Goal: Consume media (video, audio): Consume media (video, audio)

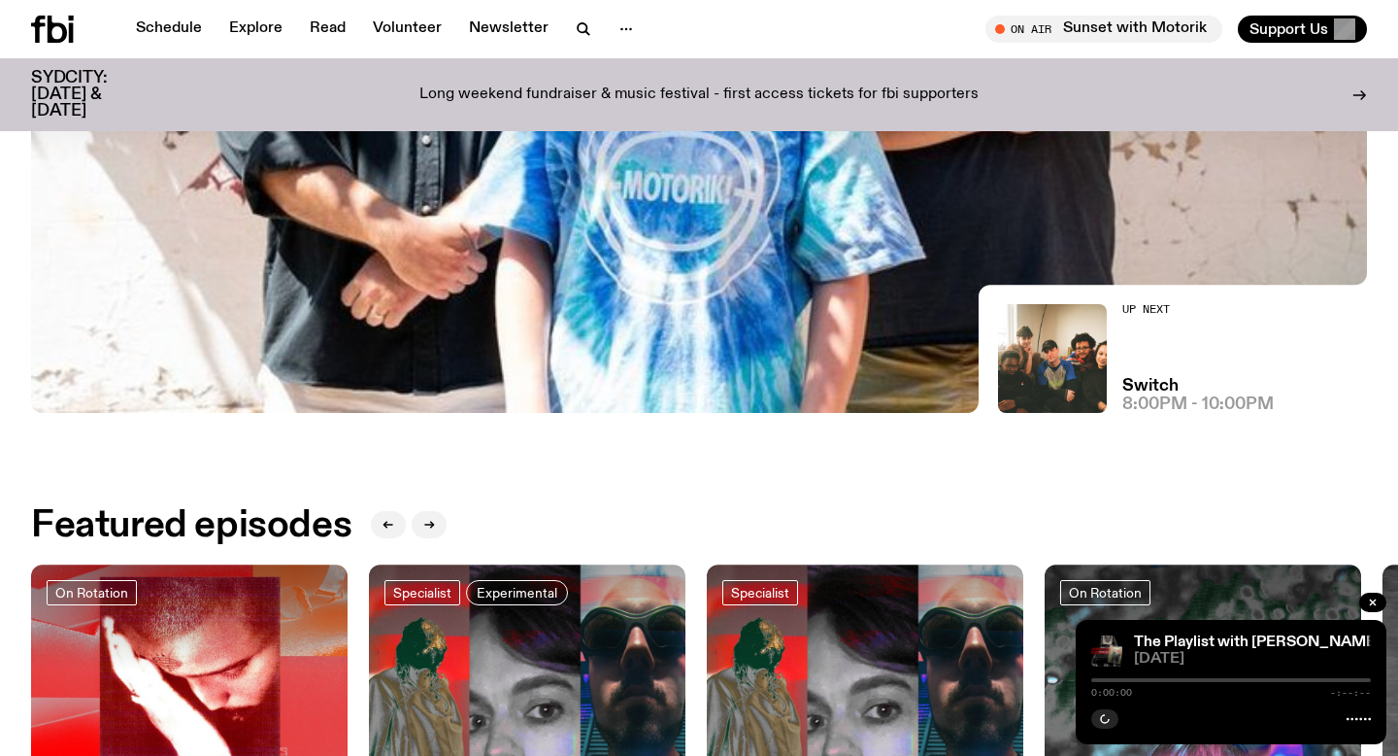
scroll to position [900, 0]
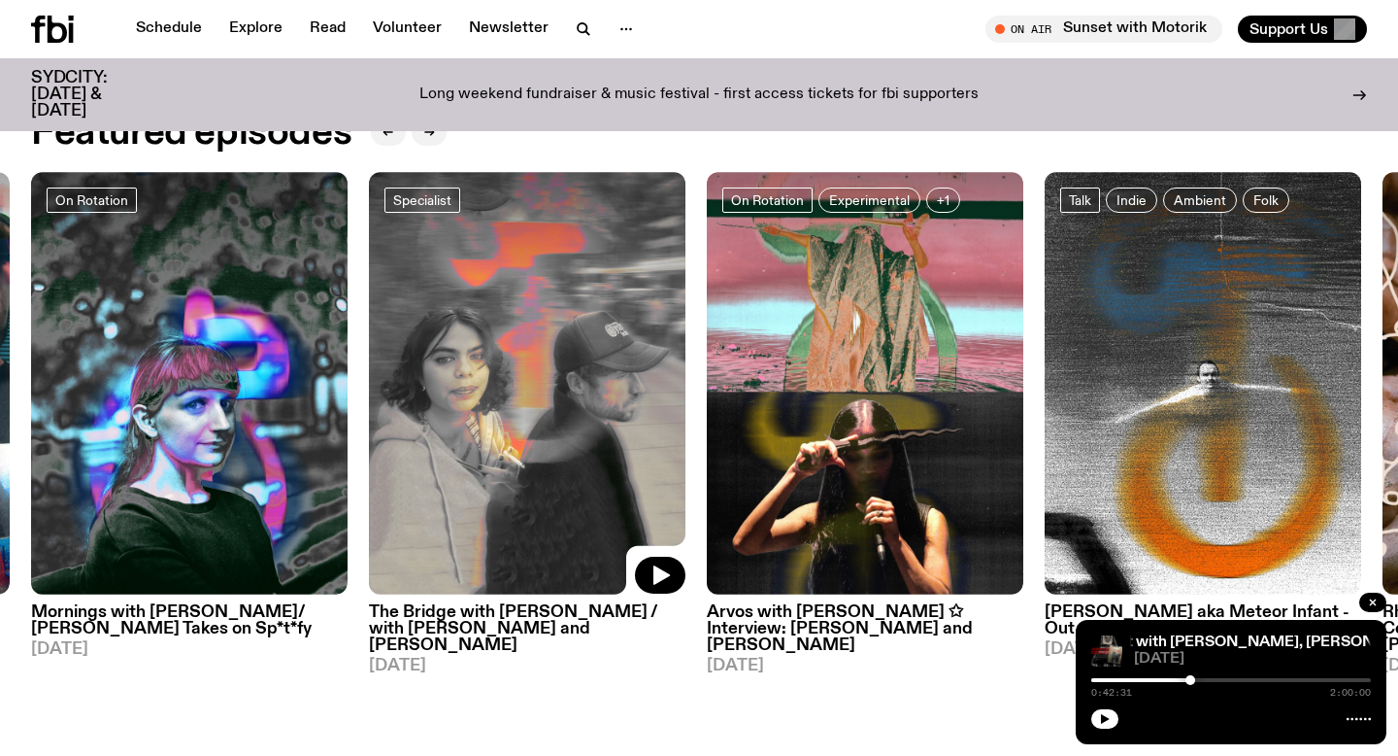
click at [572, 433] on img at bounding box center [527, 383] width 317 height 422
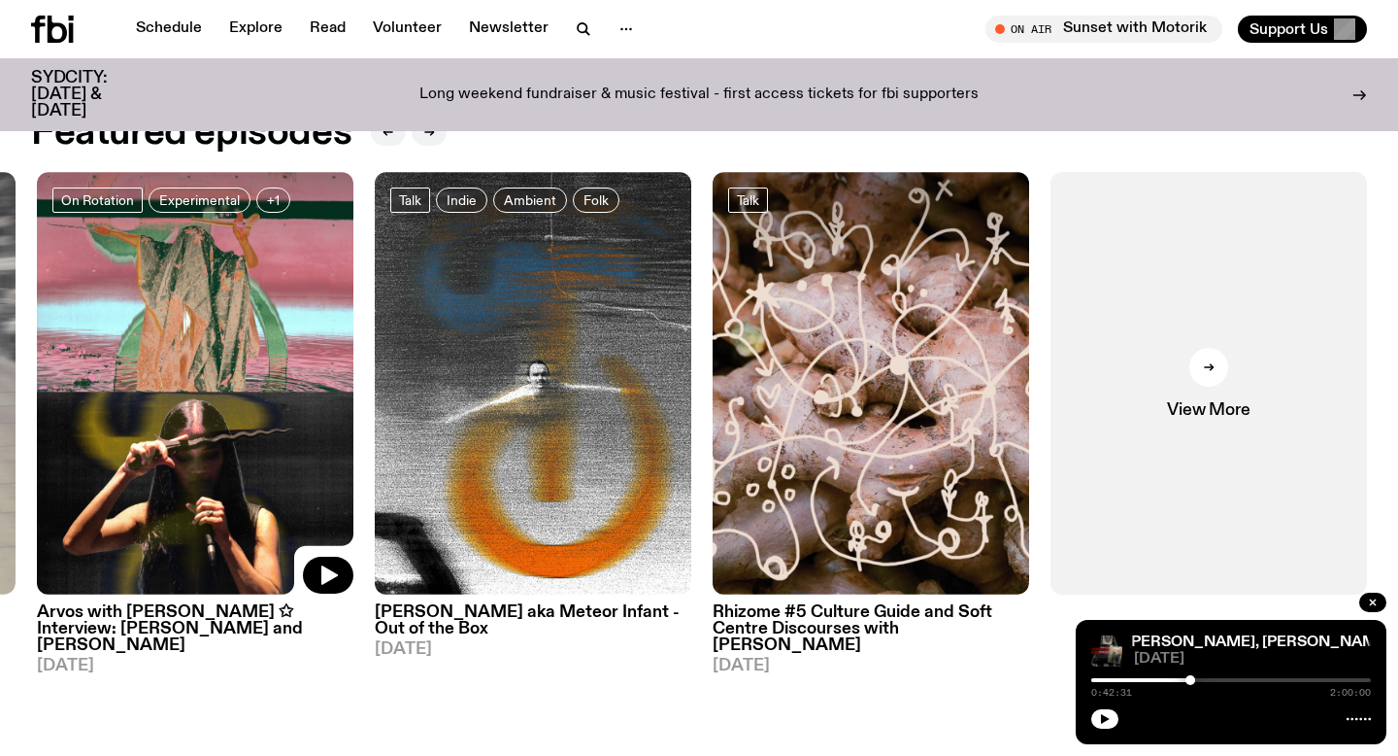
click at [275, 382] on img at bounding box center [195, 383] width 317 height 422
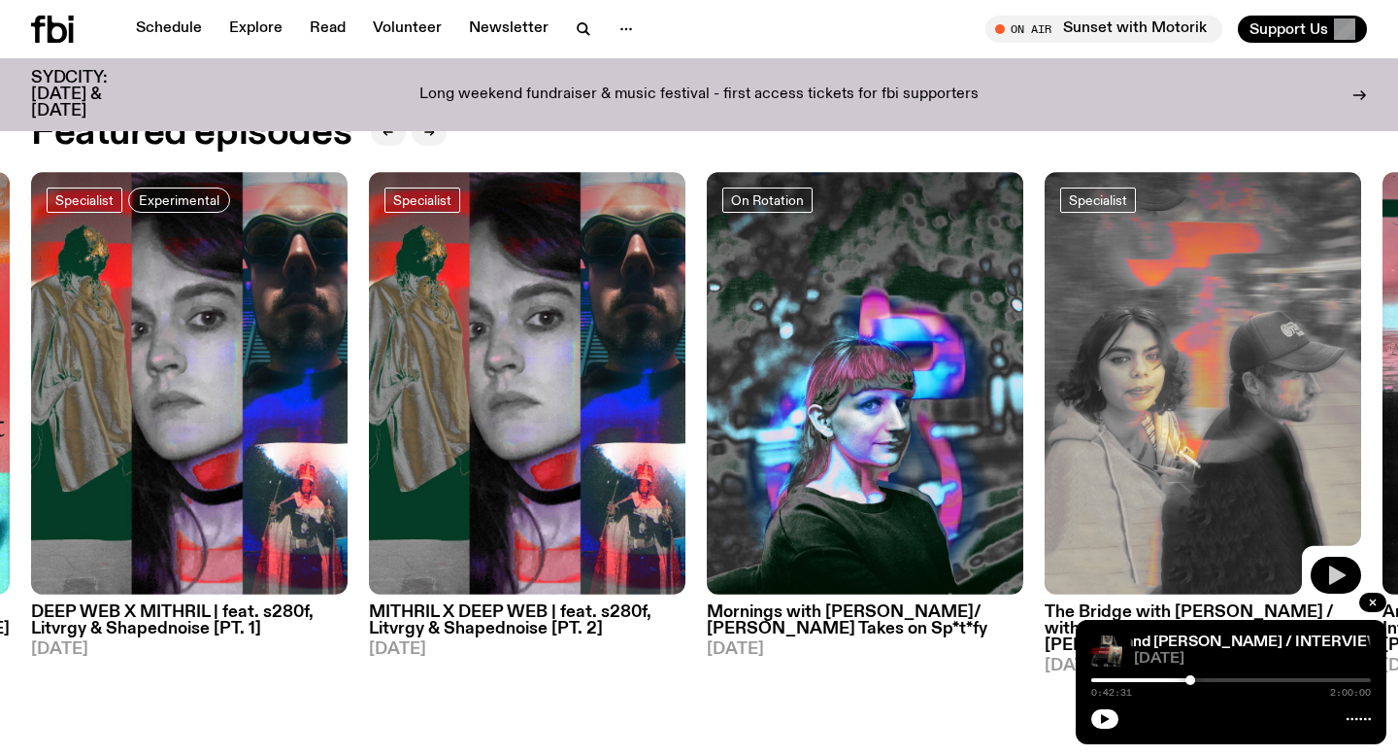
click at [1327, 575] on icon "button" at bounding box center [1336, 574] width 23 height 23
click at [1150, 681] on div at bounding box center [1052, 680] width 280 height 4
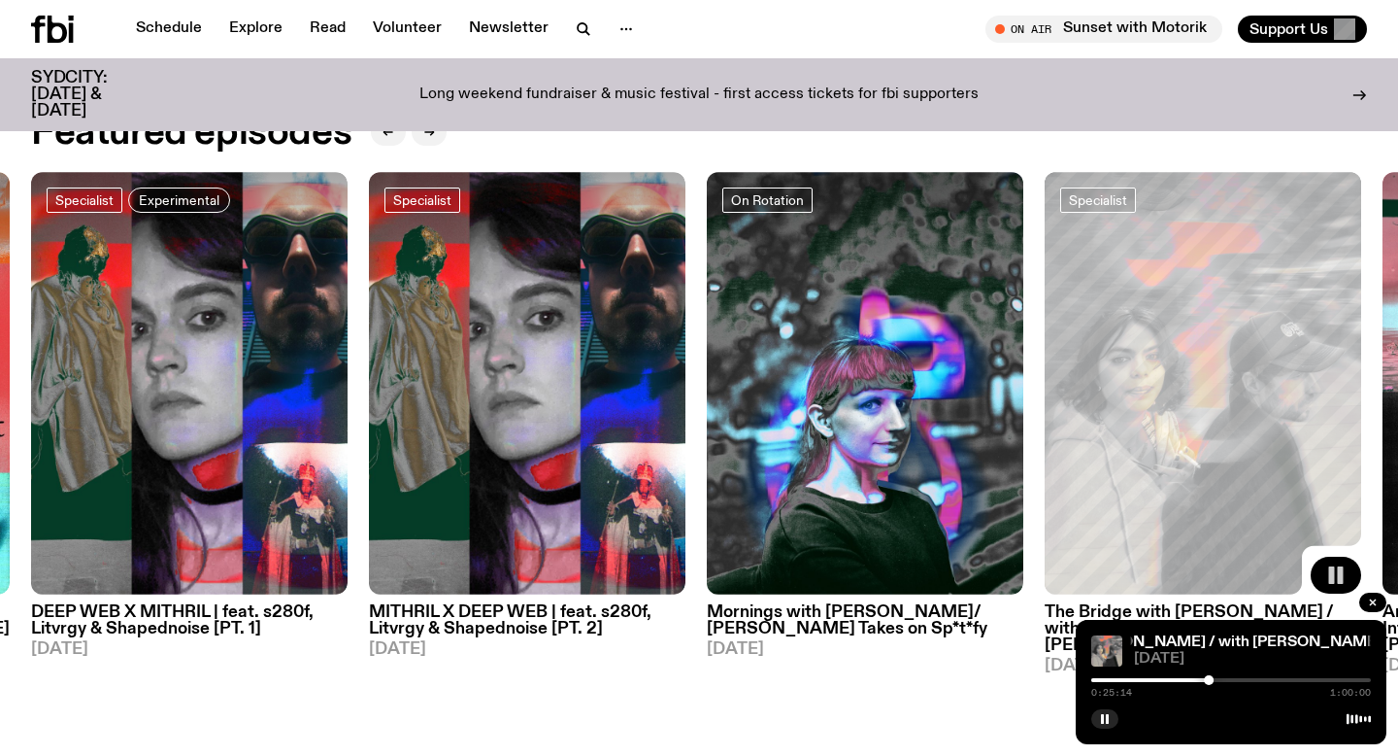
click at [1145, 678] on div at bounding box center [1069, 680] width 280 height 4
click at [1167, 682] on div at bounding box center [1170, 680] width 10 height 10
click at [1169, 681] on div at bounding box center [1173, 680] width 10 height 10
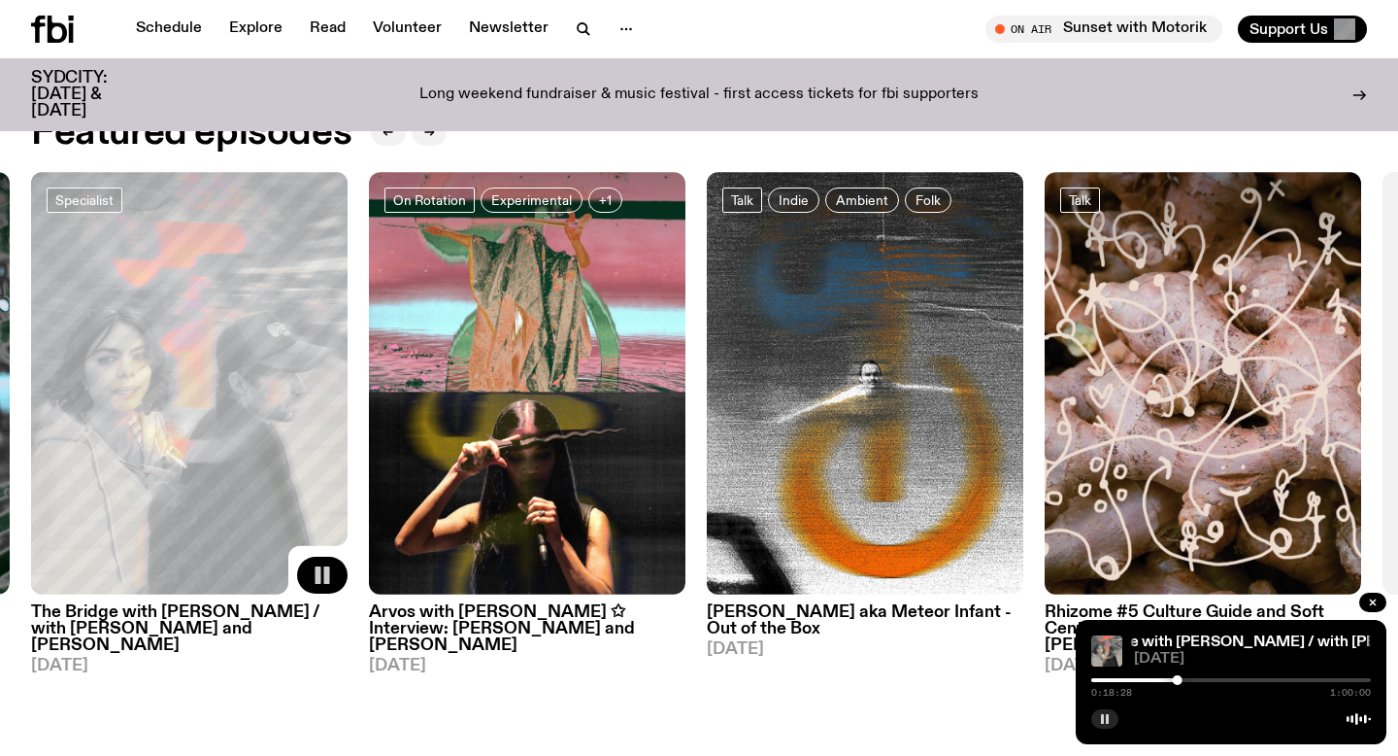
click at [1105, 725] on button "button" at bounding box center [1105, 718] width 27 height 19
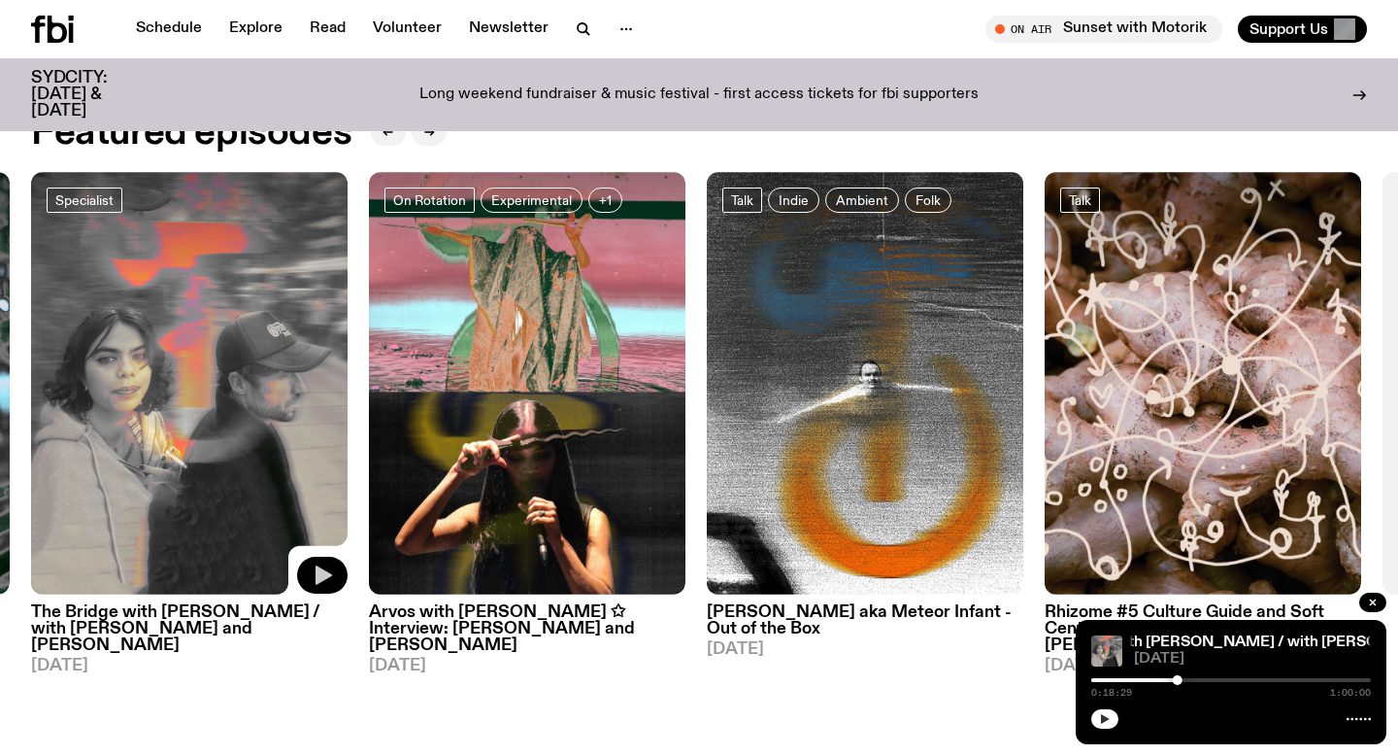
click at [1109, 718] on icon "button" at bounding box center [1105, 719] width 12 height 12
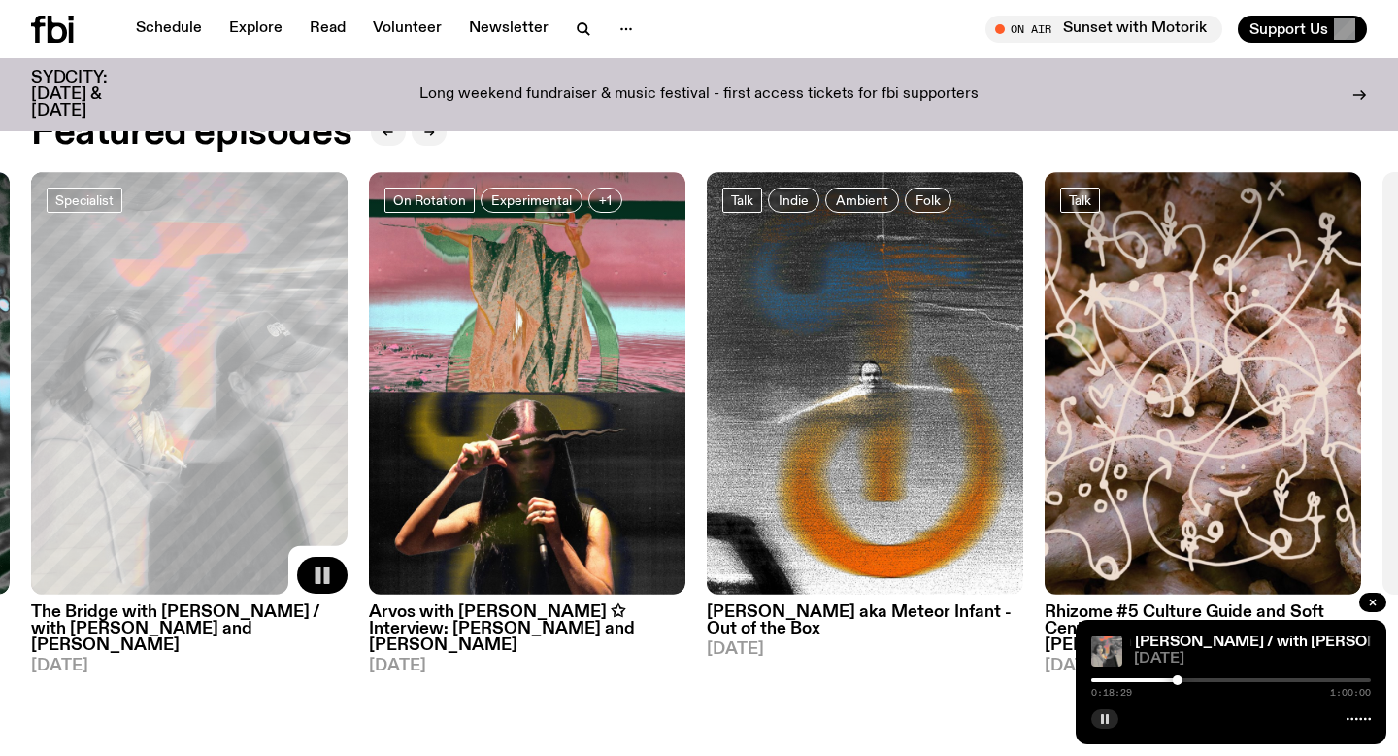
click at [1173, 680] on div at bounding box center [1178, 680] width 10 height 10
click at [1105, 720] on icon "button" at bounding box center [1105, 719] width 12 height 12
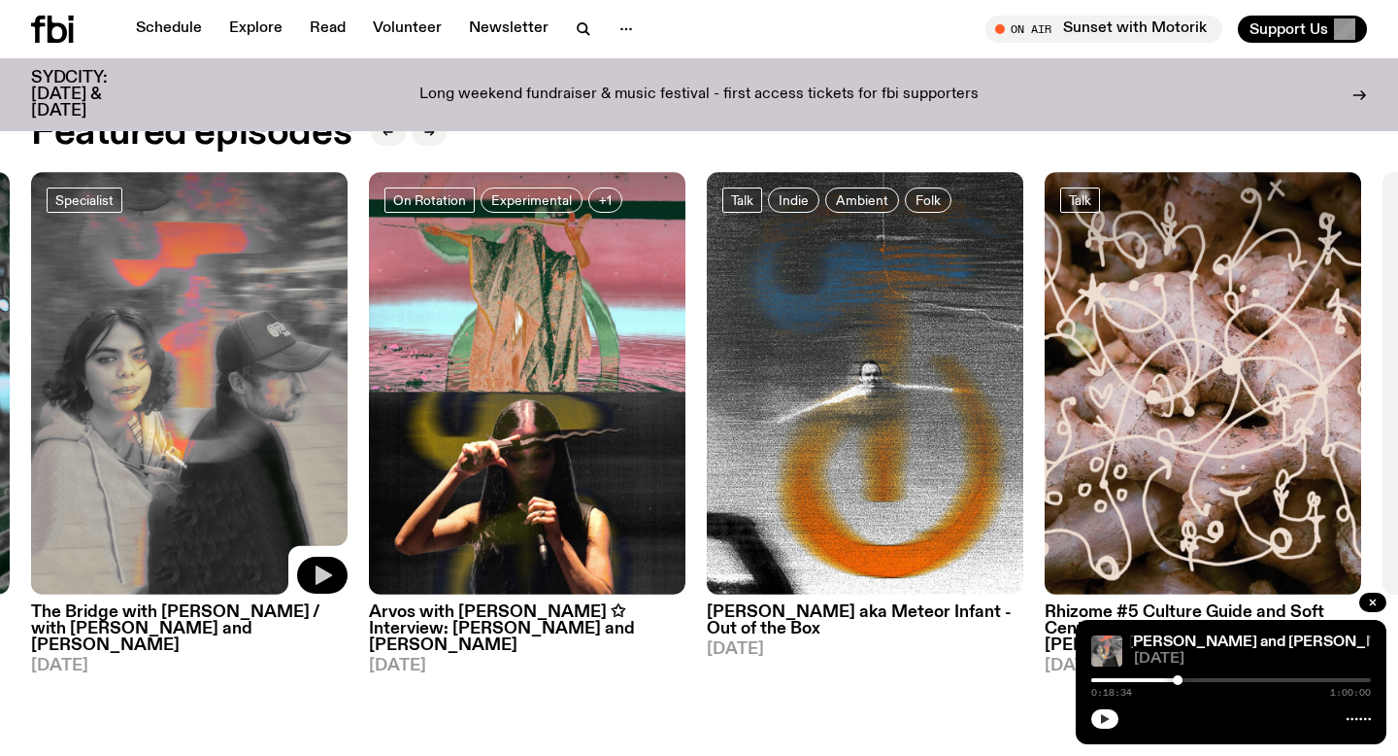
click at [1104, 717] on icon "button" at bounding box center [1105, 719] width 9 height 10
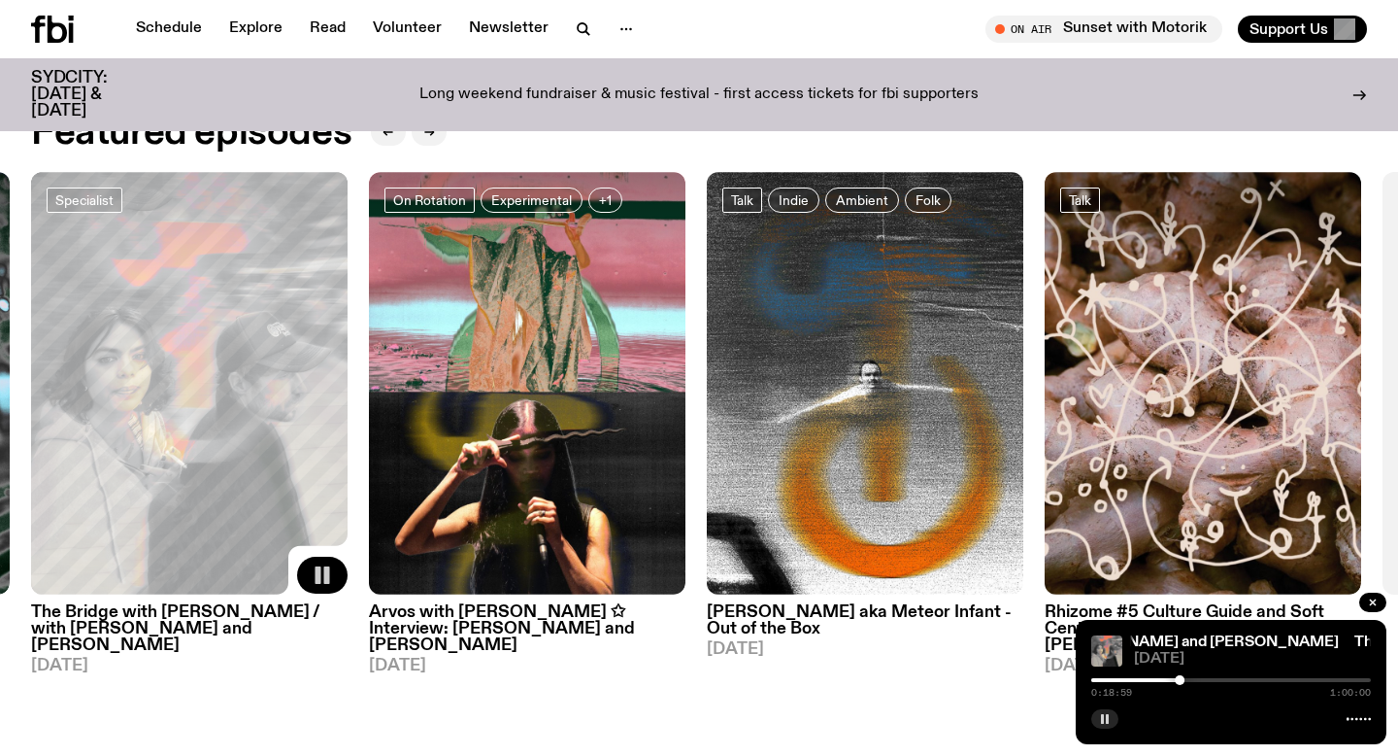
click at [1177, 681] on div at bounding box center [1180, 680] width 10 height 10
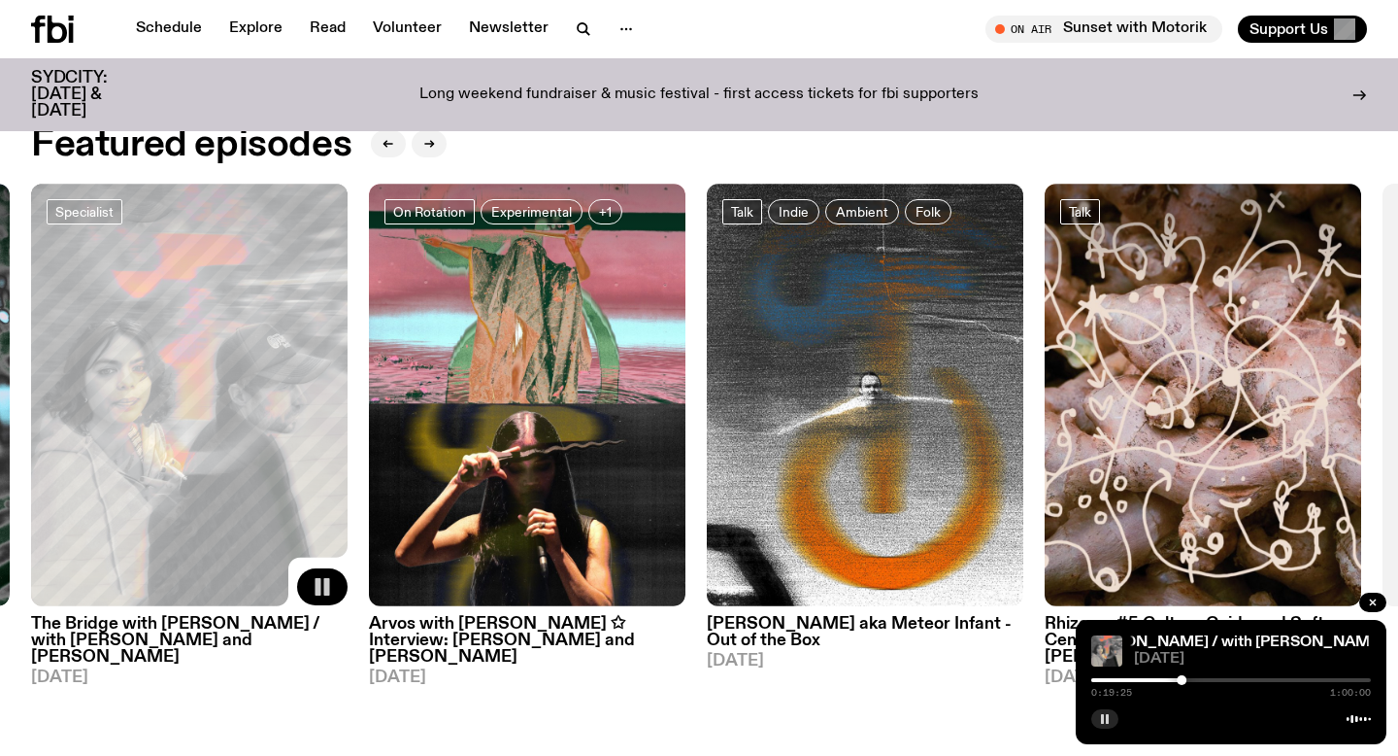
scroll to position [882, 0]
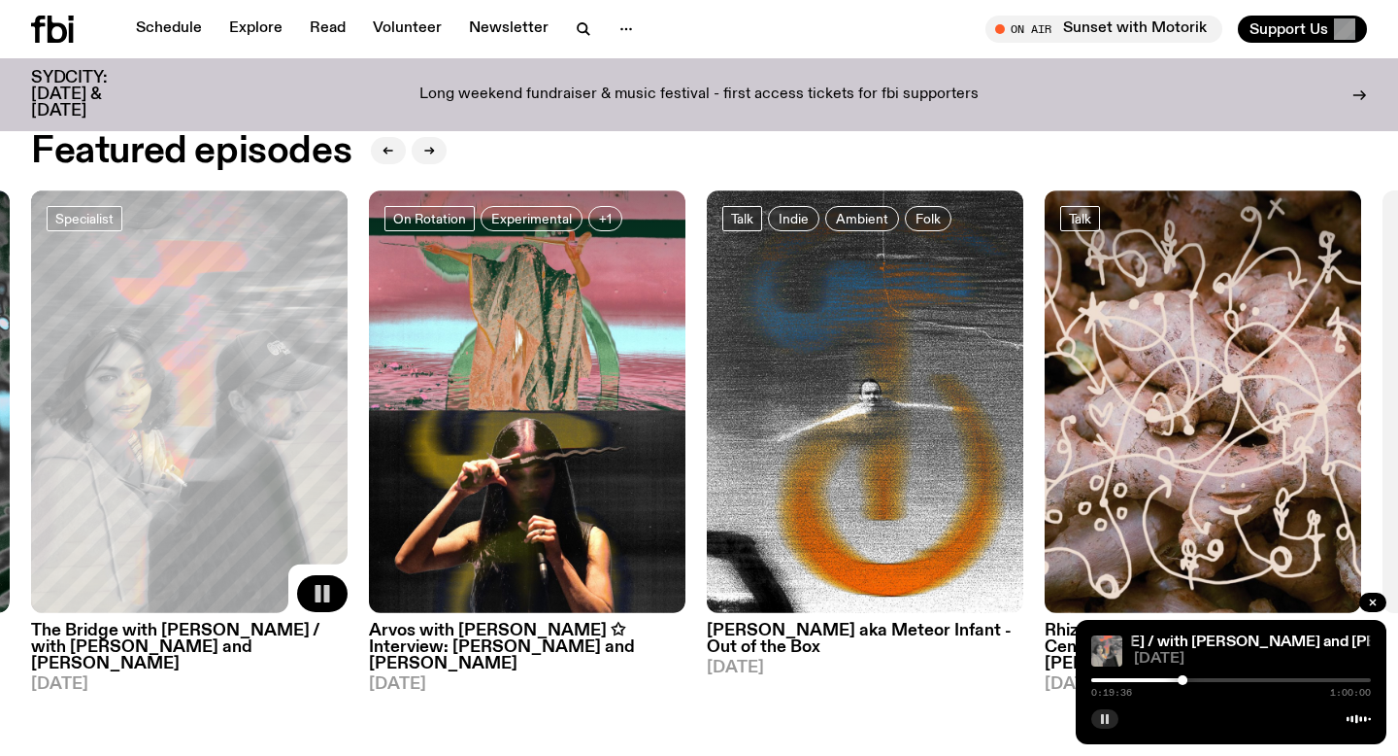
click at [221, 646] on h3 "The Bridge with [PERSON_NAME] / with [PERSON_NAME] and [PERSON_NAME]" at bounding box center [189, 648] width 317 height 50
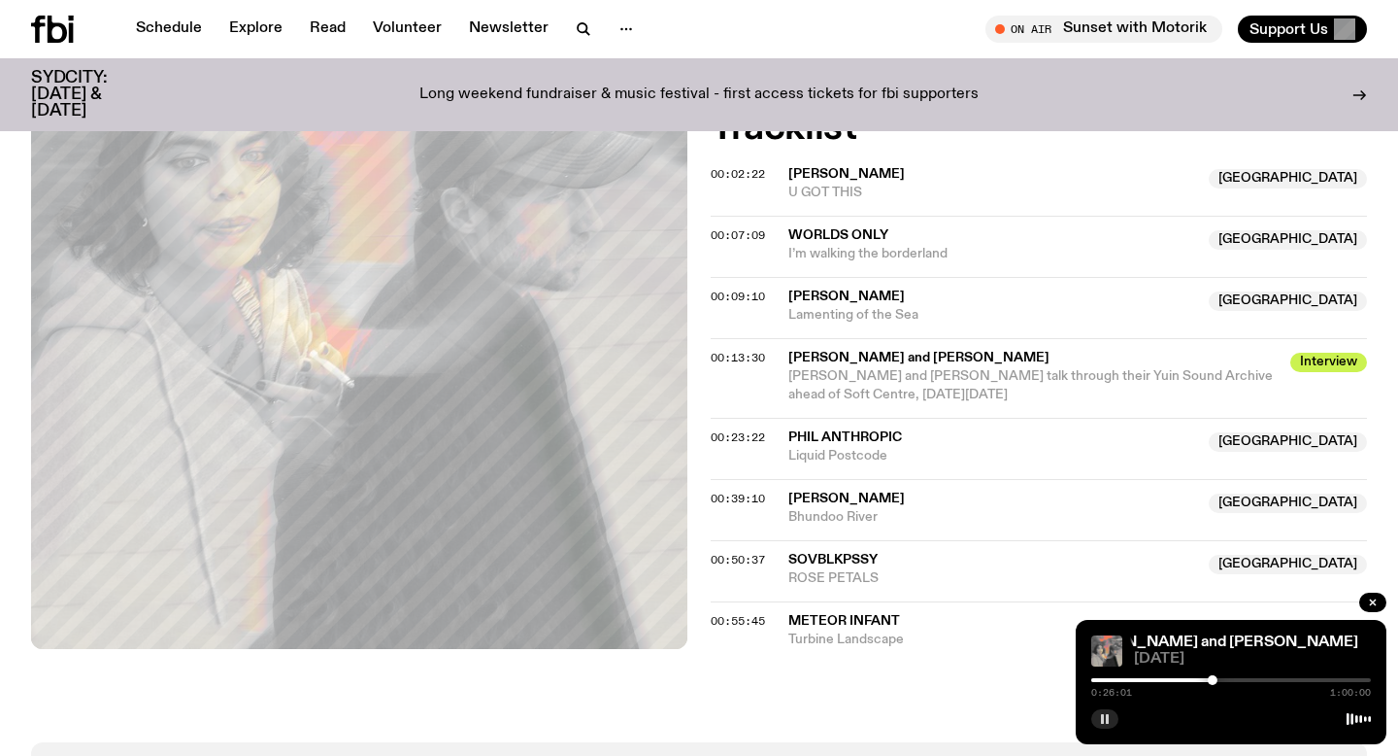
scroll to position [1024, 0]
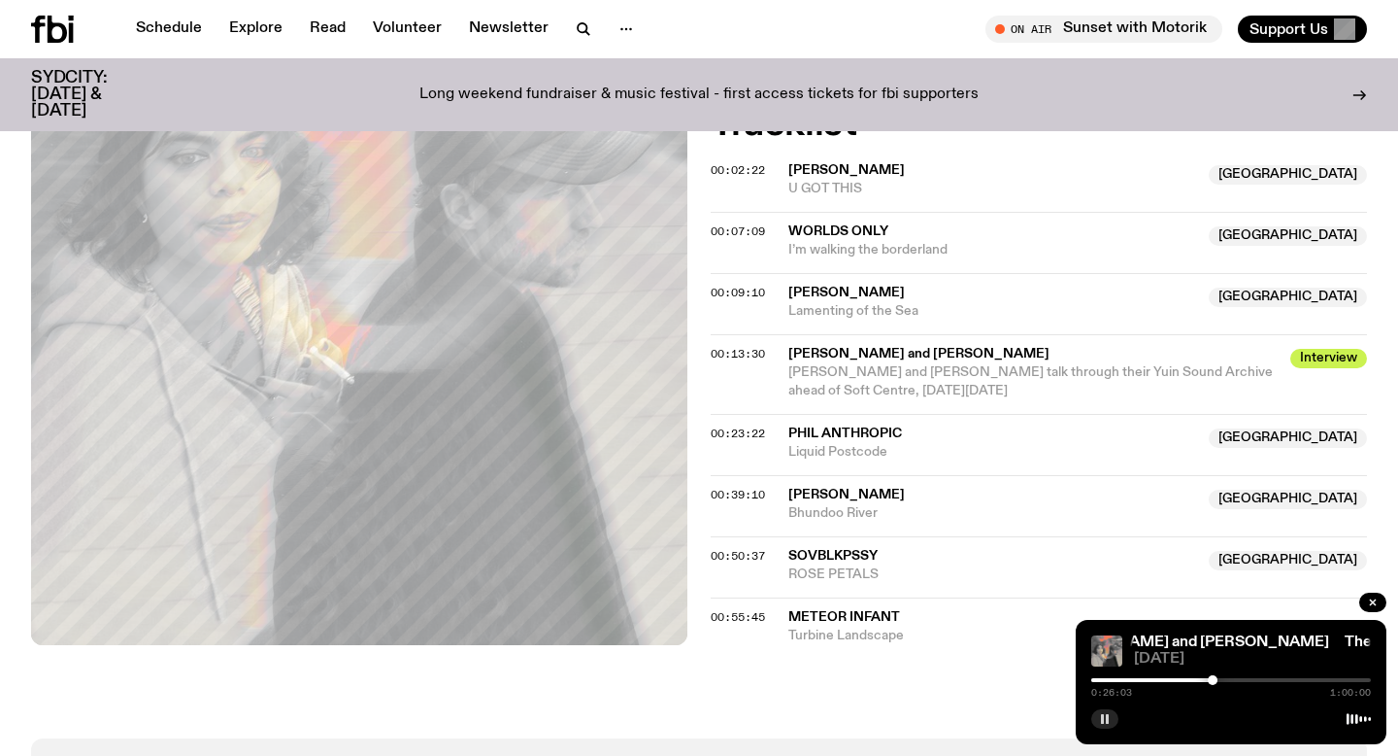
click at [855, 443] on span "Liquid Postcode" at bounding box center [993, 452] width 409 height 18
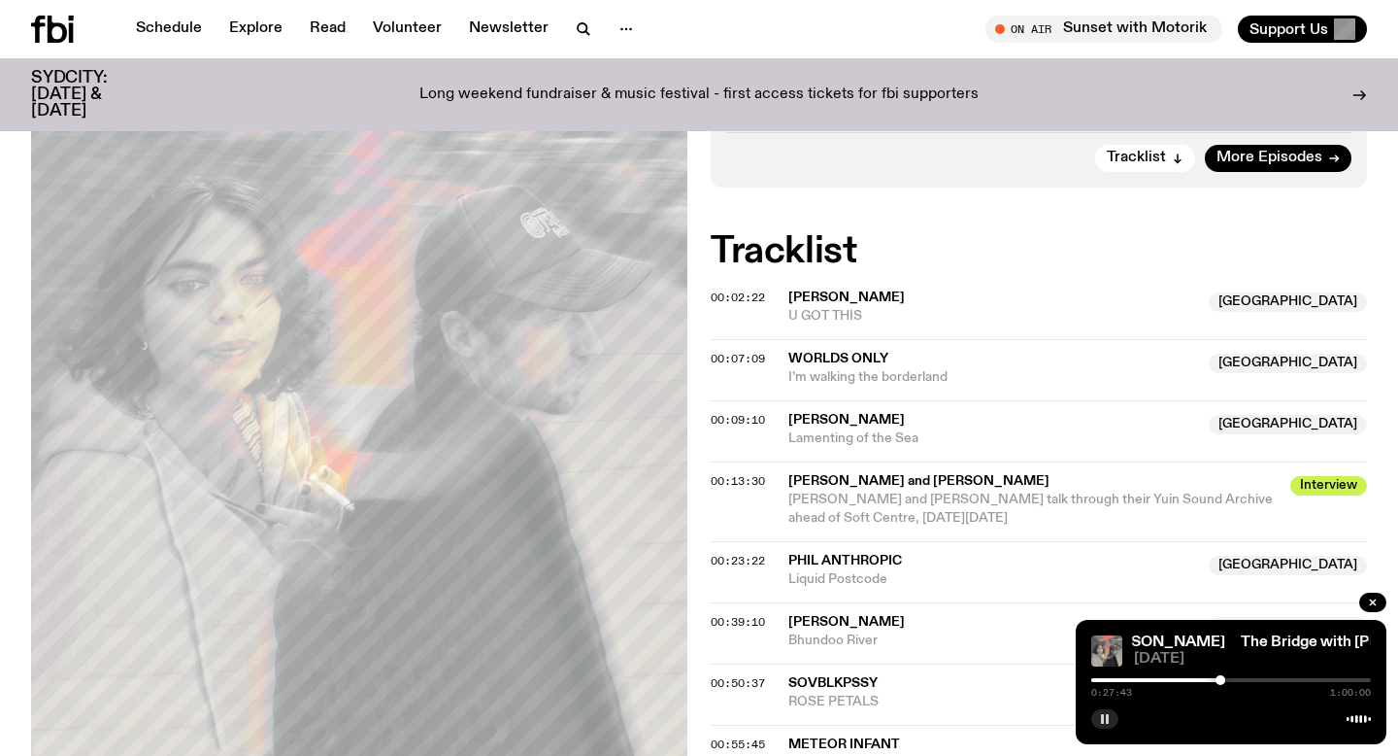
scroll to position [944, 0]
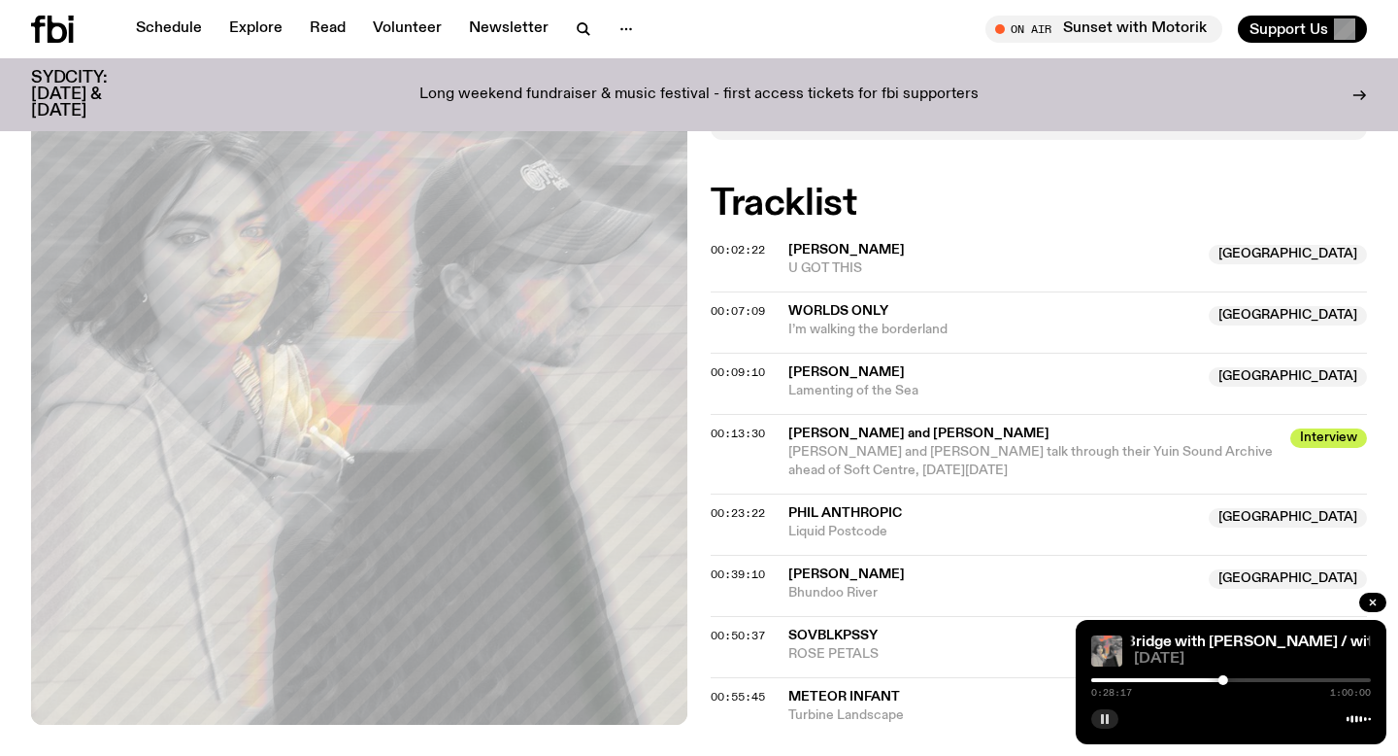
click at [1220, 682] on div at bounding box center [1224, 680] width 10 height 10
click at [1223, 680] on div at bounding box center [1223, 680] width 10 height 10
click at [1105, 722] on icon "button" at bounding box center [1105, 719] width 12 height 12
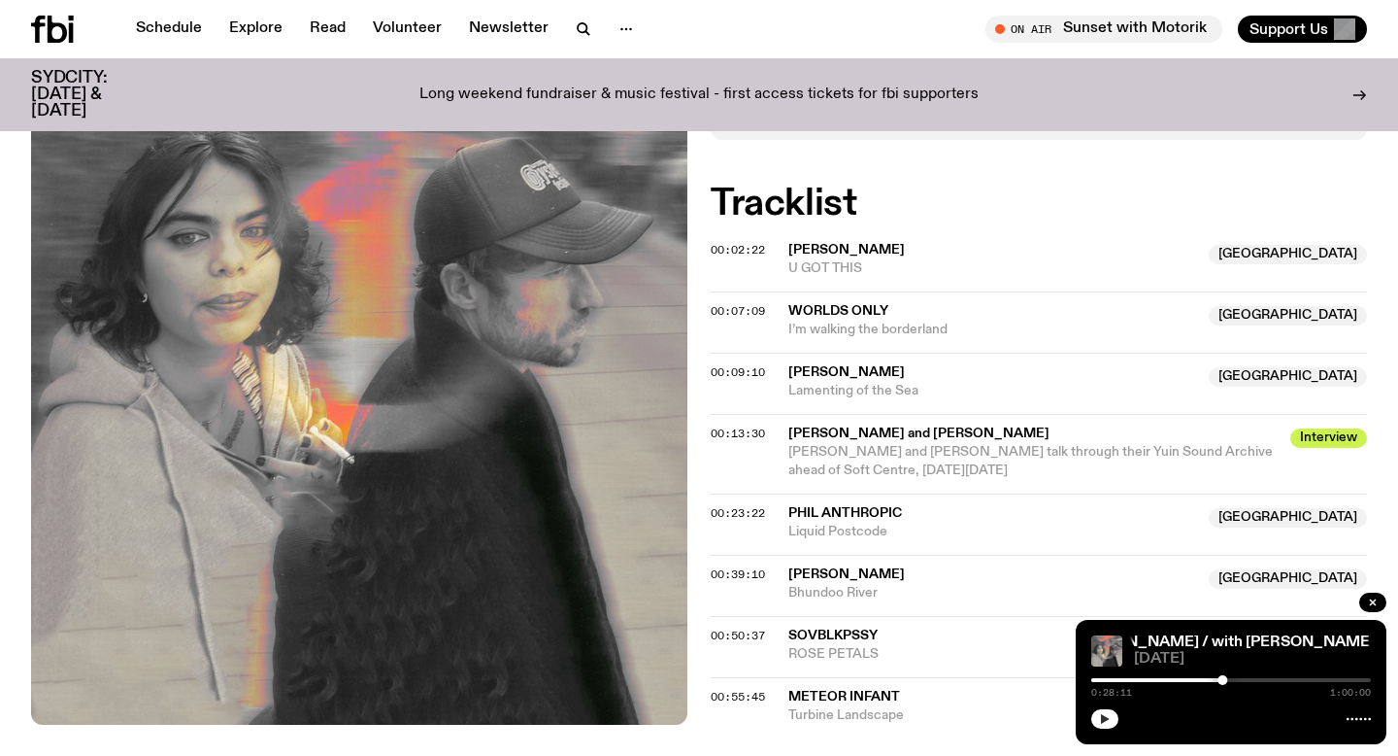
click at [1106, 723] on icon "button" at bounding box center [1105, 719] width 12 height 12
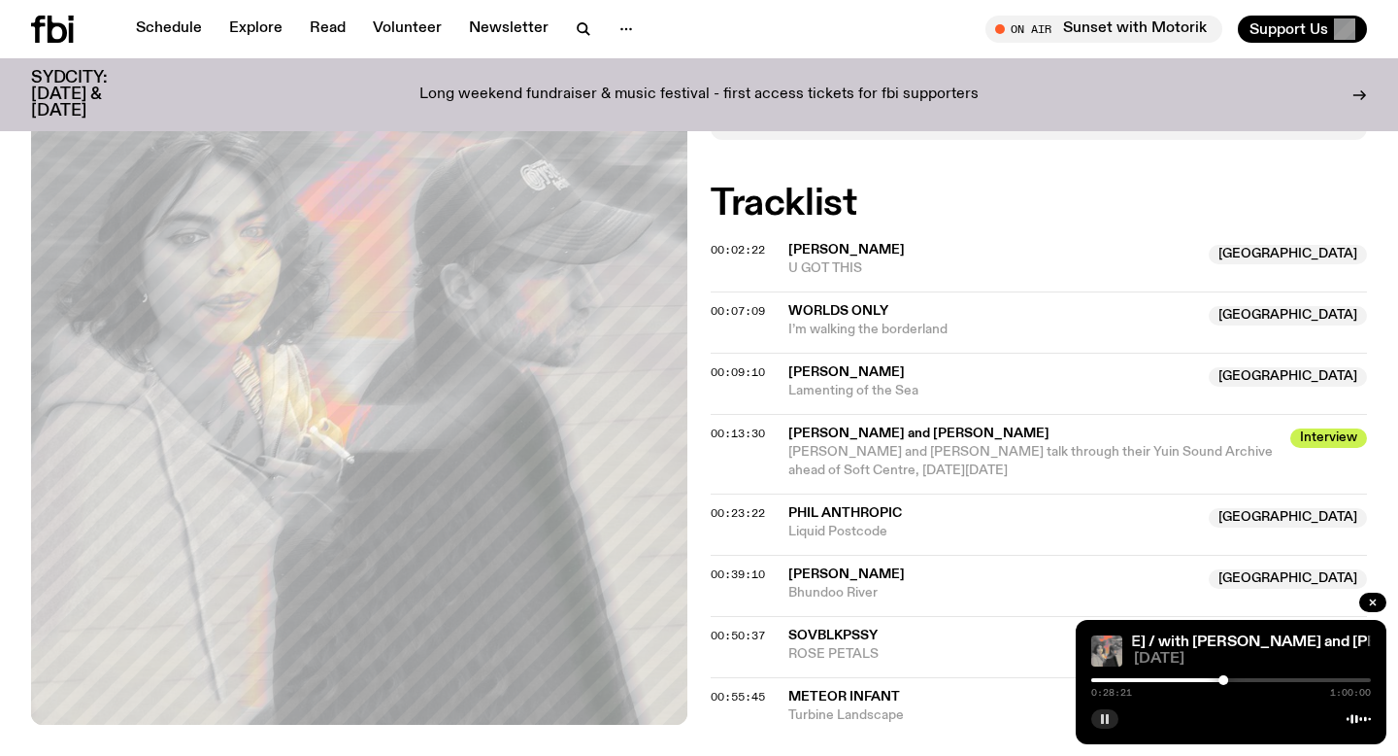
click at [1222, 681] on div at bounding box center [1224, 680] width 10 height 10
click at [1109, 718] on icon "button" at bounding box center [1105, 719] width 12 height 12
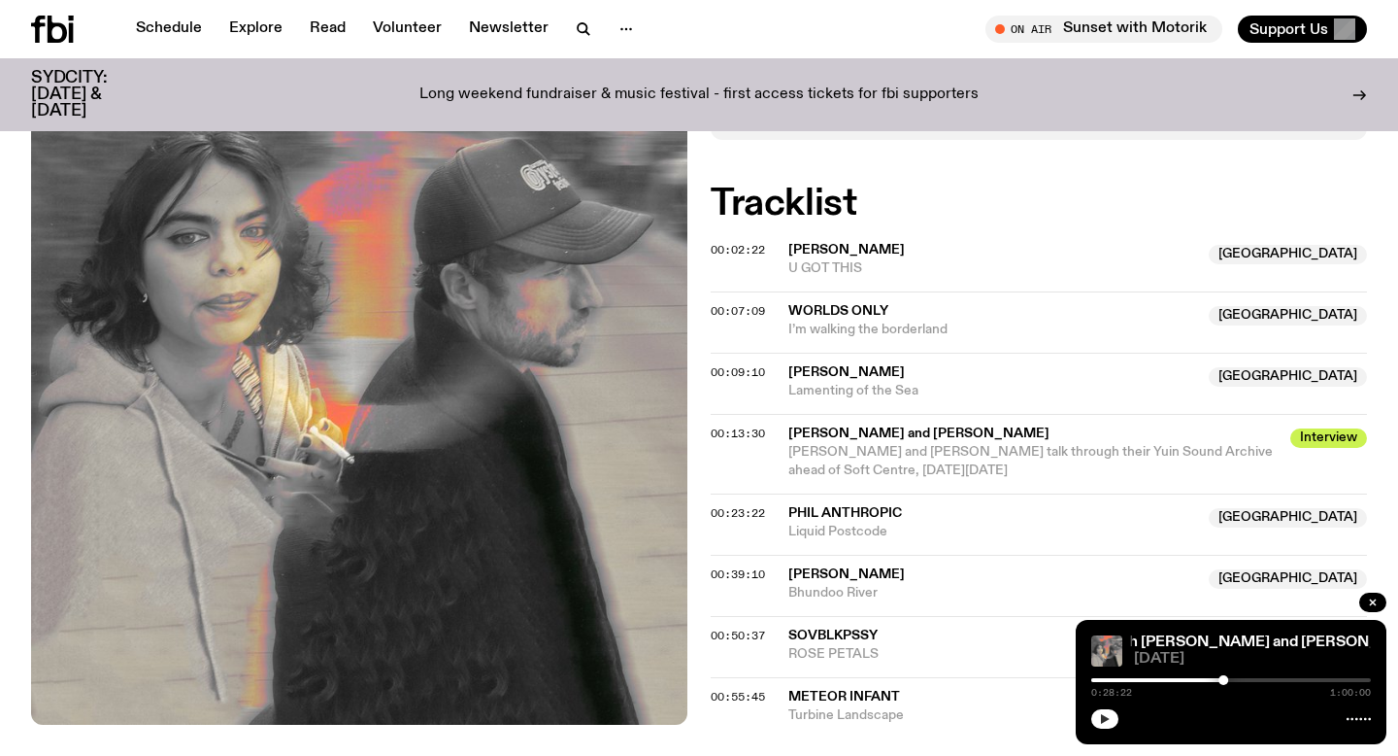
click at [1109, 718] on icon "button" at bounding box center [1105, 719] width 9 height 10
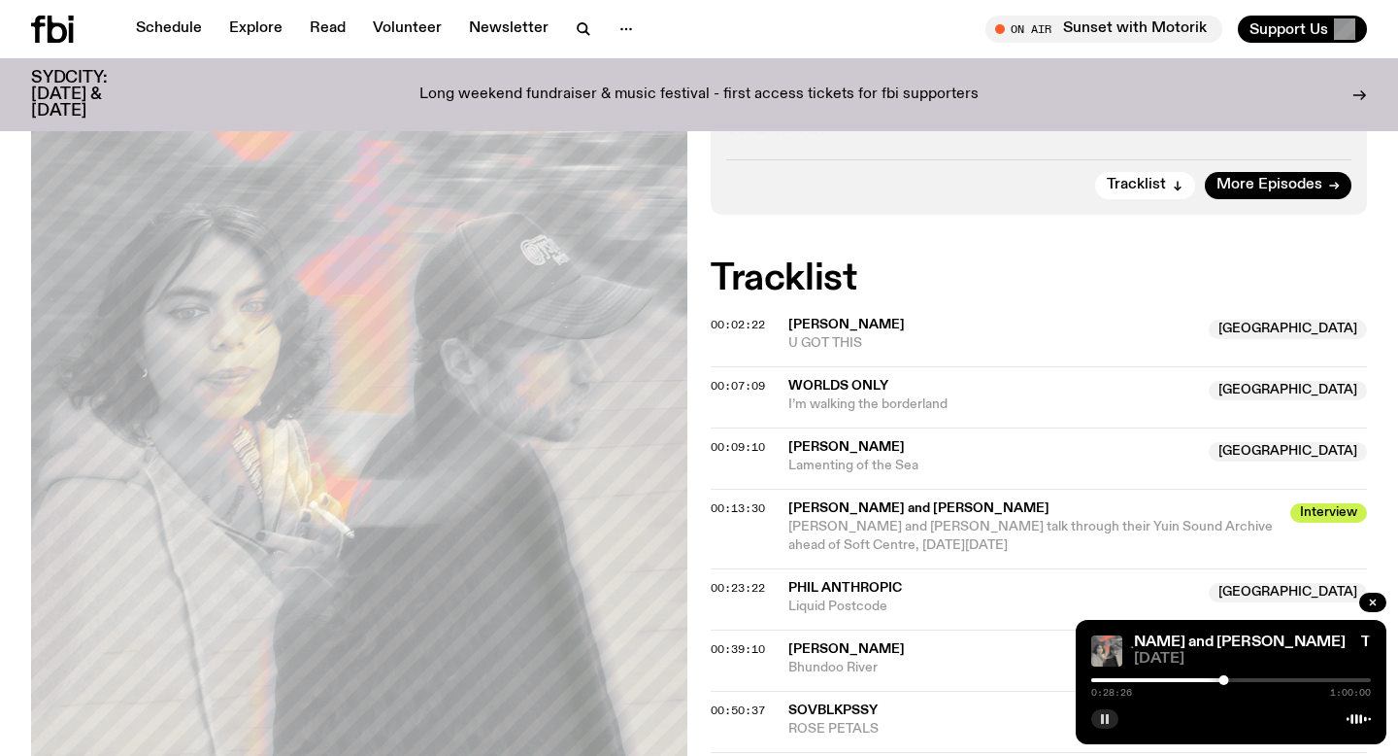
scroll to position [841, 0]
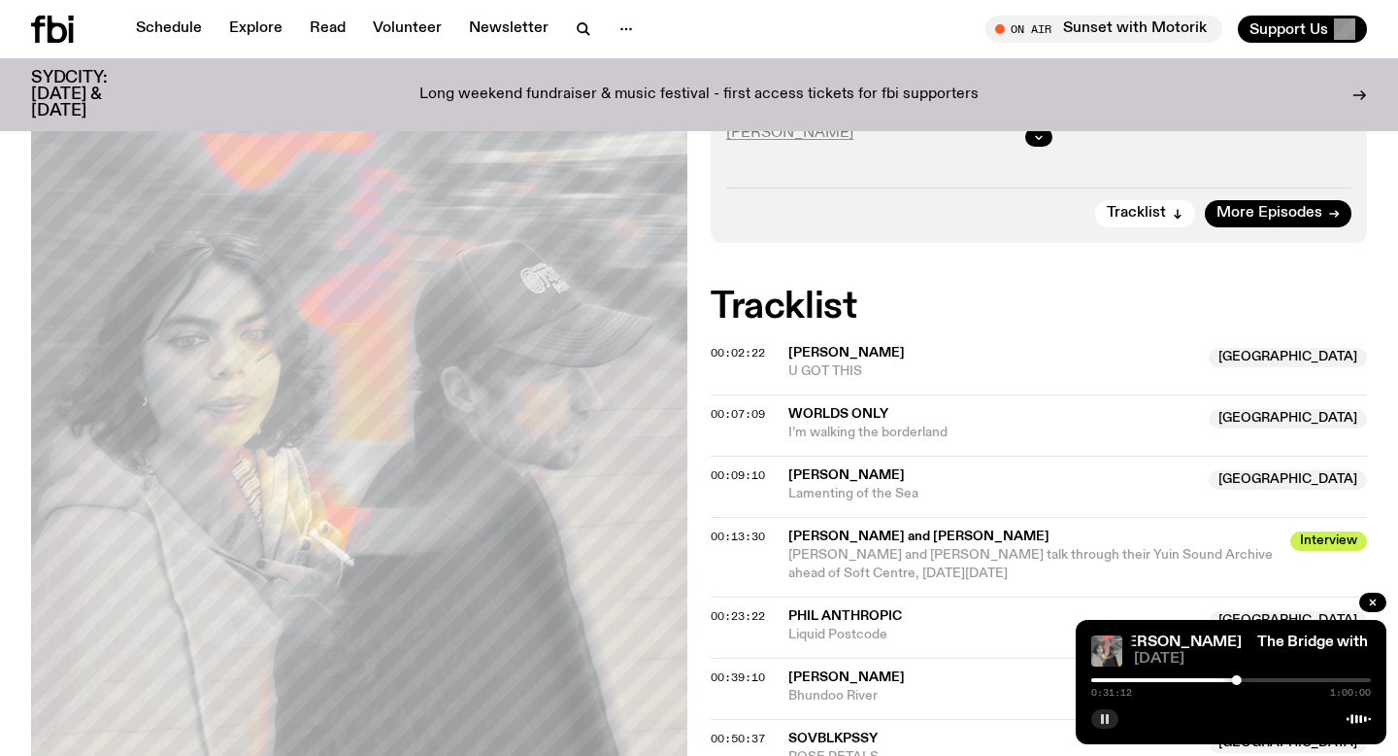
click at [1105, 725] on button "button" at bounding box center [1105, 718] width 27 height 19
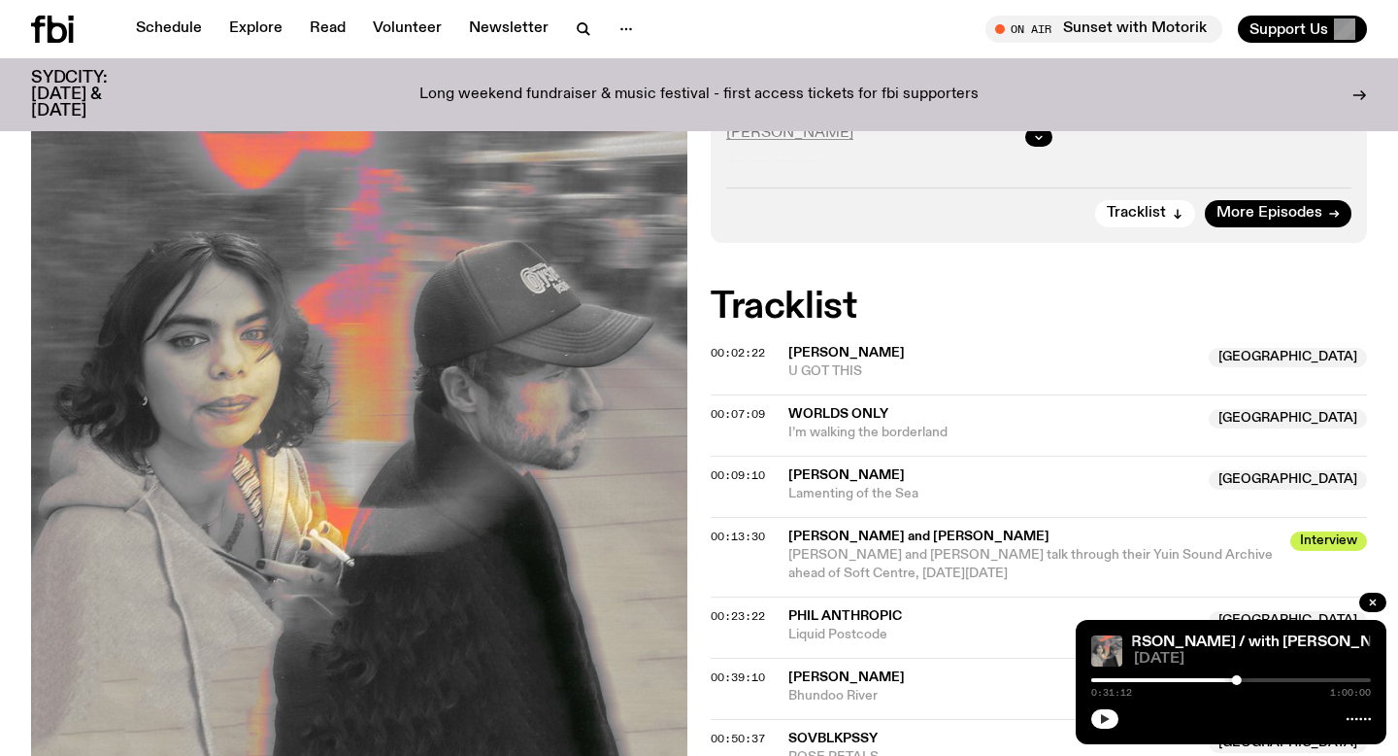
click at [1106, 717] on icon "button" at bounding box center [1105, 719] width 9 height 10
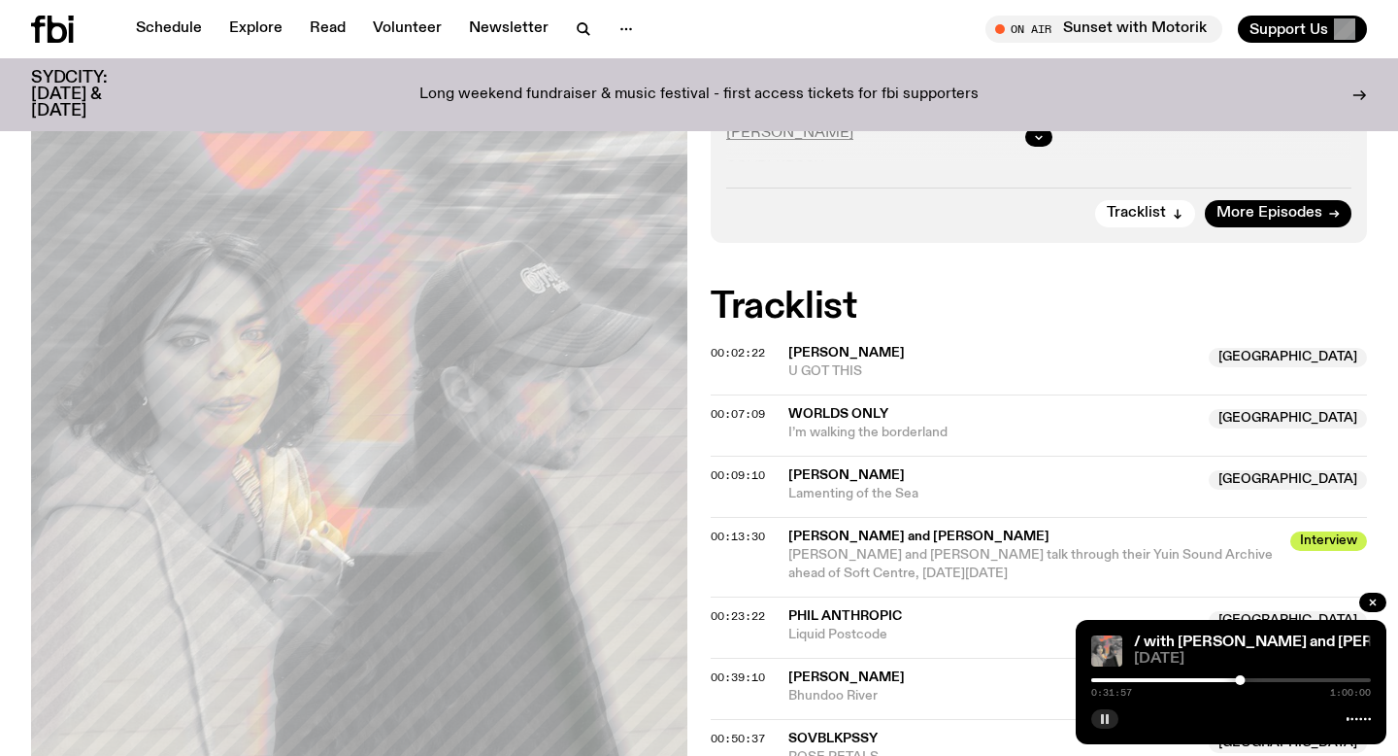
click at [1107, 720] on rect "button" at bounding box center [1107, 719] width 3 height 10
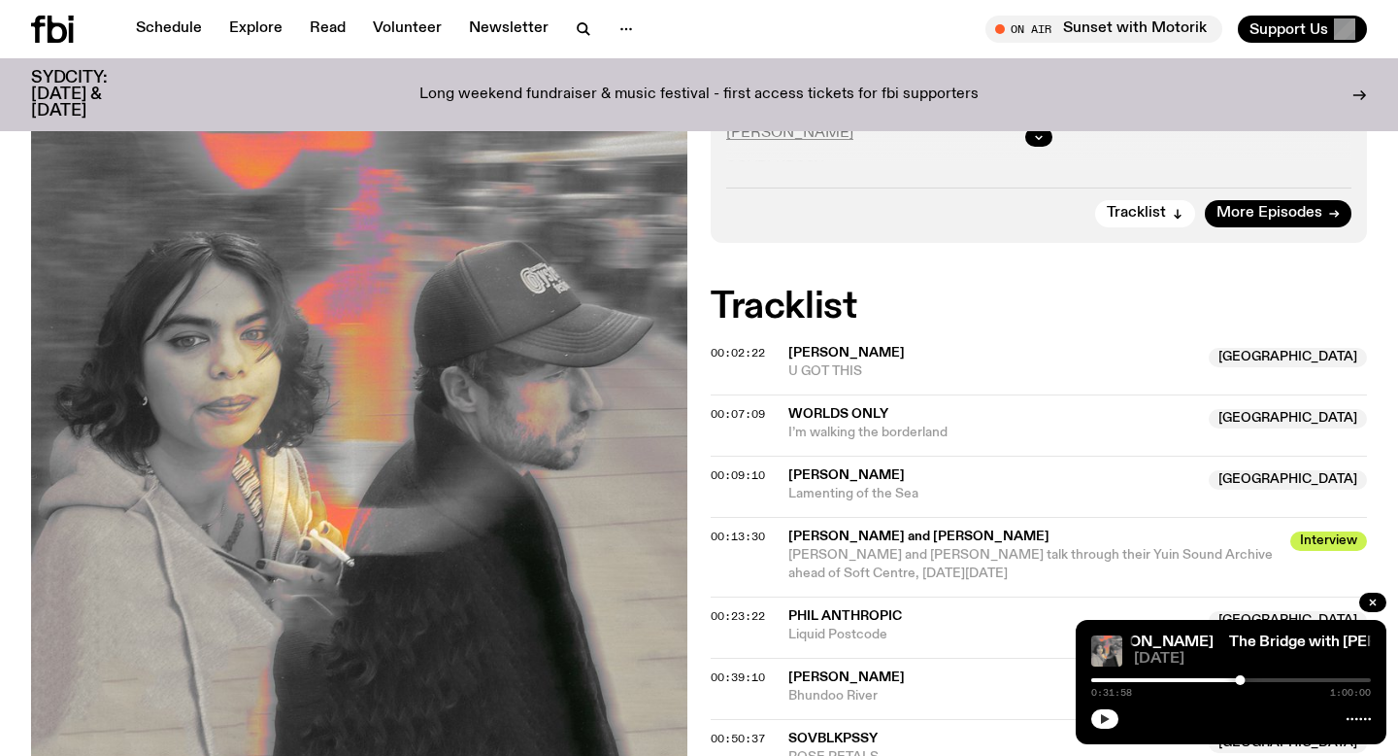
click at [1112, 725] on button "button" at bounding box center [1105, 718] width 27 height 19
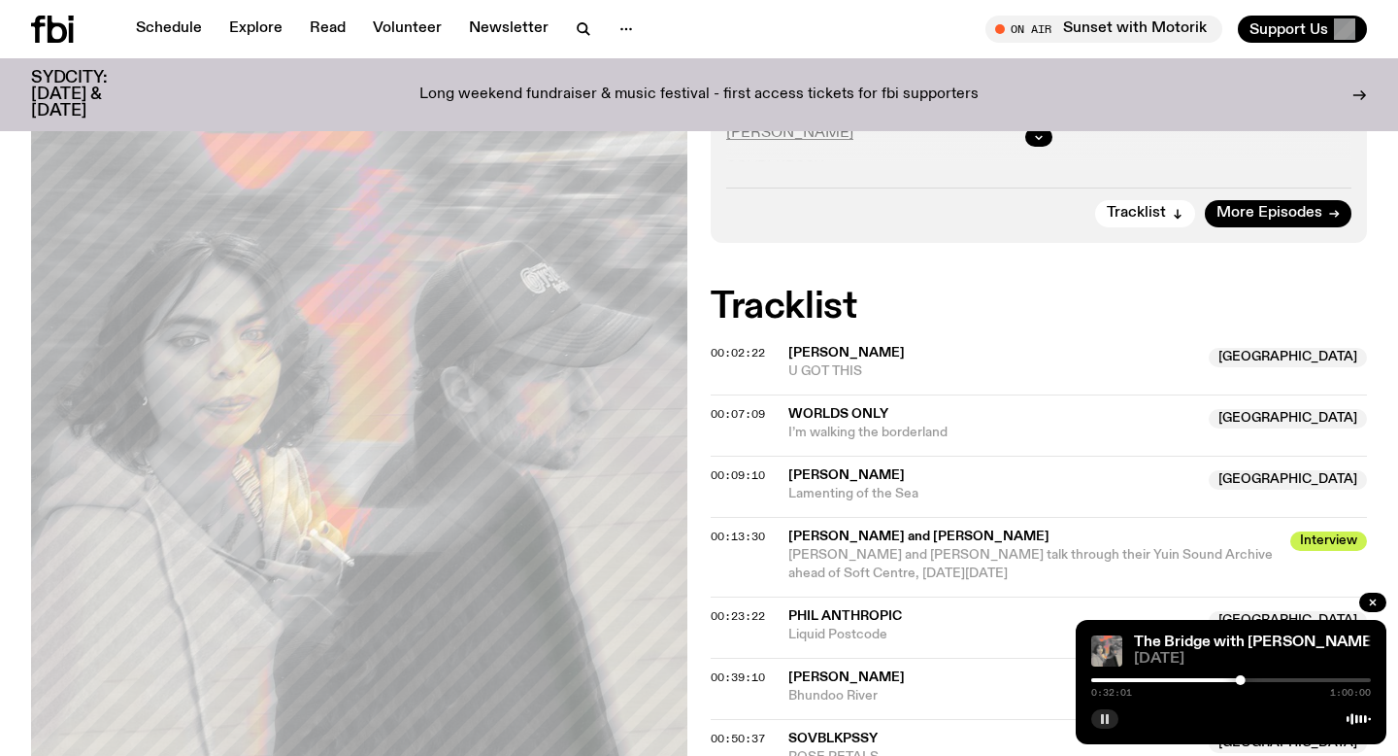
click at [1112, 725] on button "button" at bounding box center [1105, 718] width 27 height 19
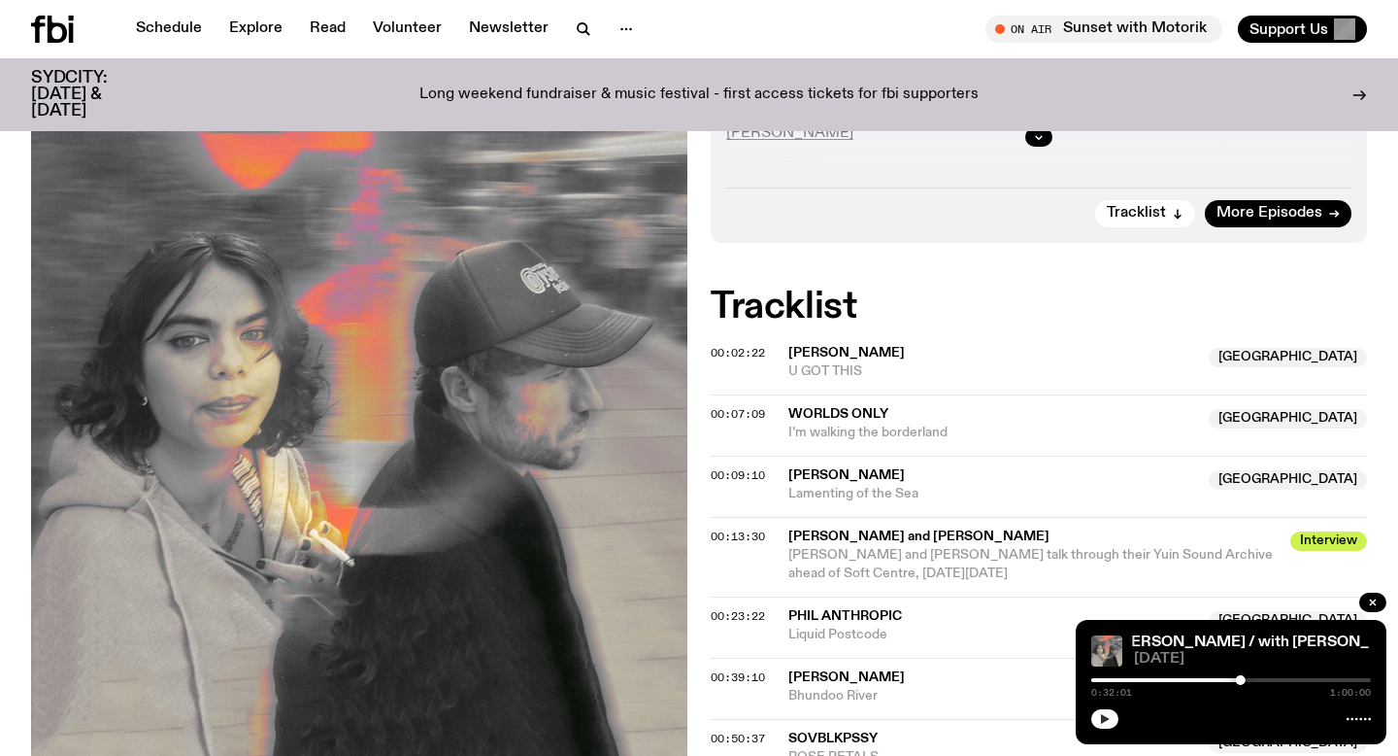
click at [1115, 714] on button "button" at bounding box center [1105, 718] width 27 height 19
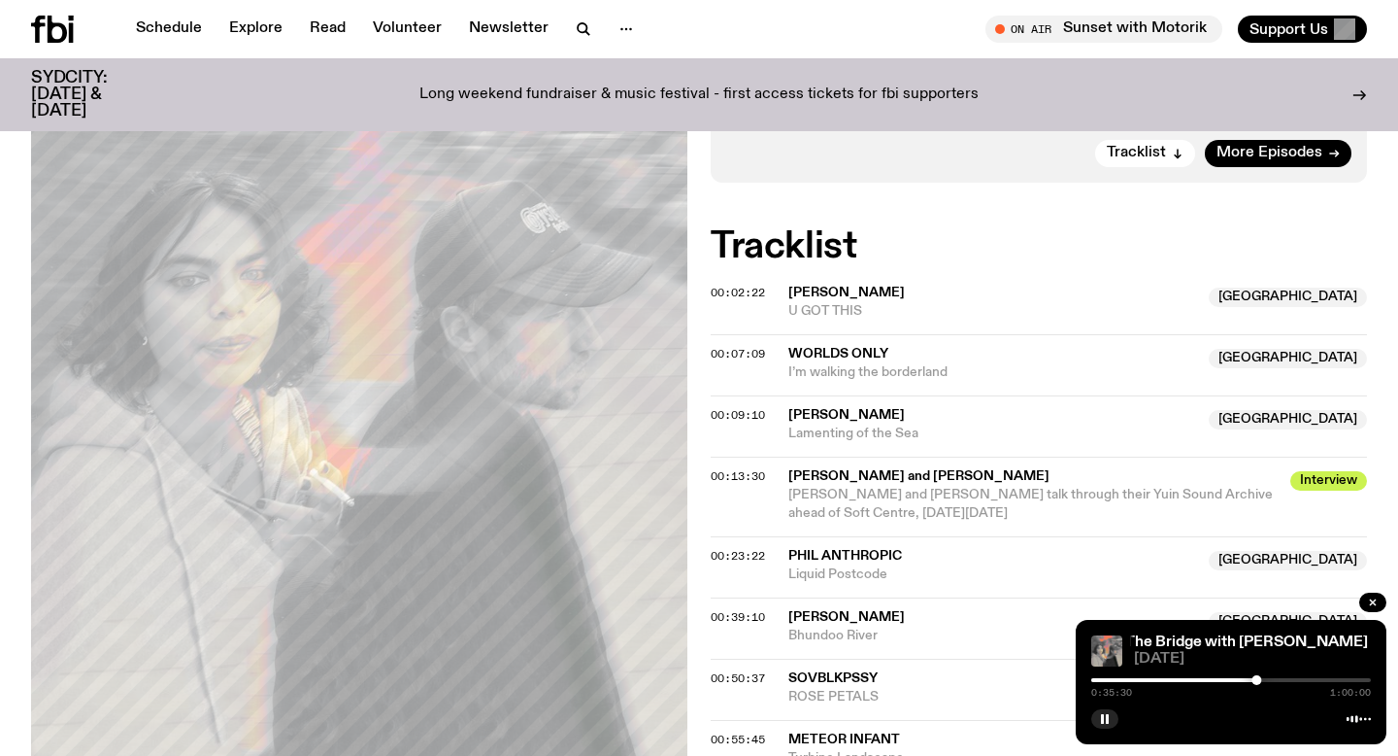
scroll to position [900, 0]
click at [1094, 717] on button "button" at bounding box center [1105, 718] width 27 height 19
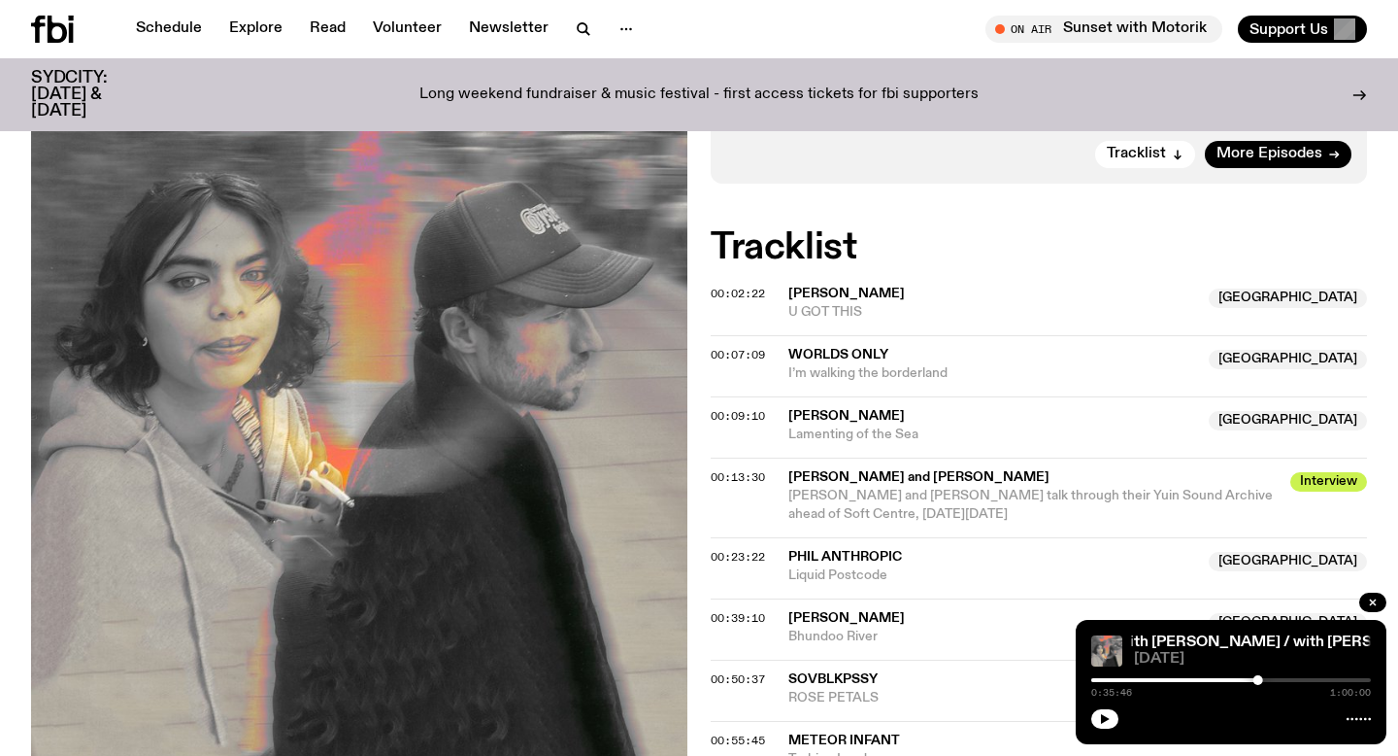
click at [1120, 715] on div at bounding box center [1232, 716] width 280 height 23
click at [1104, 715] on icon "button" at bounding box center [1105, 719] width 12 height 12
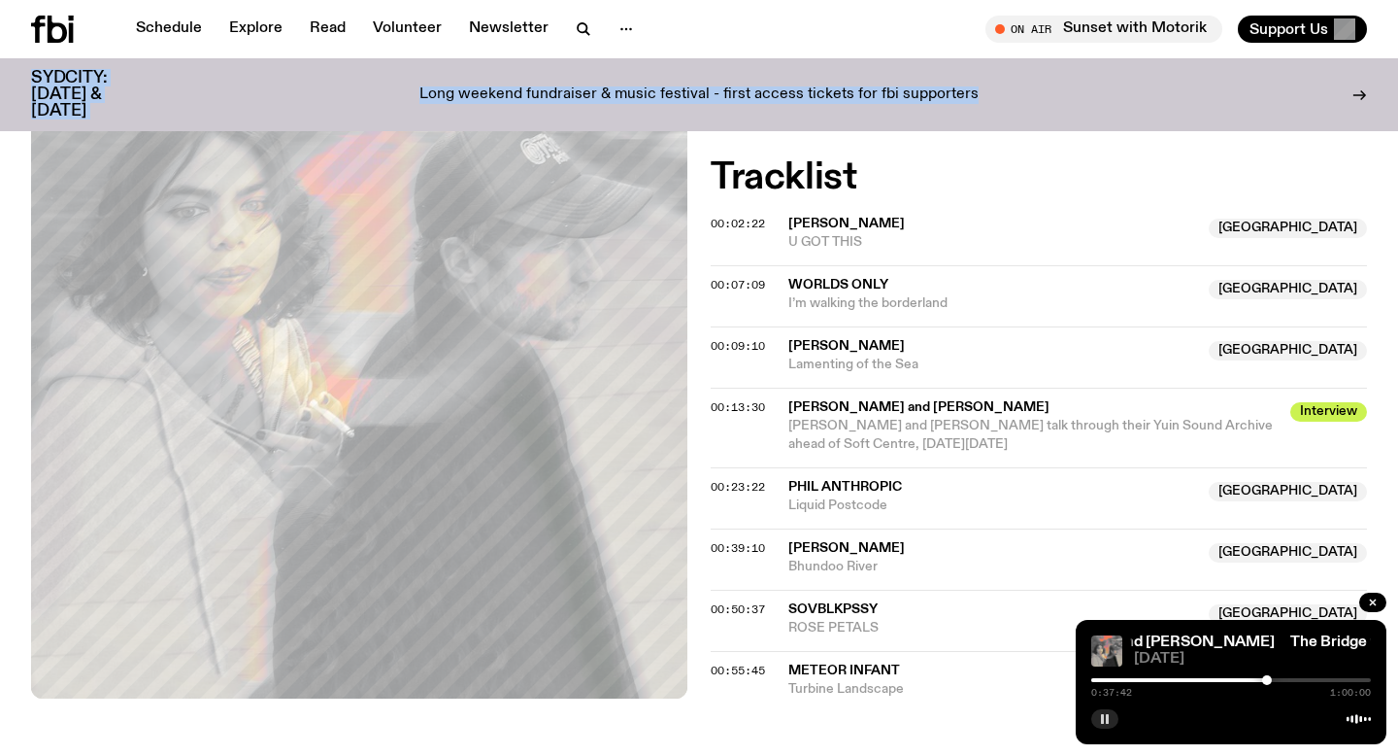
scroll to position [1008, 0]
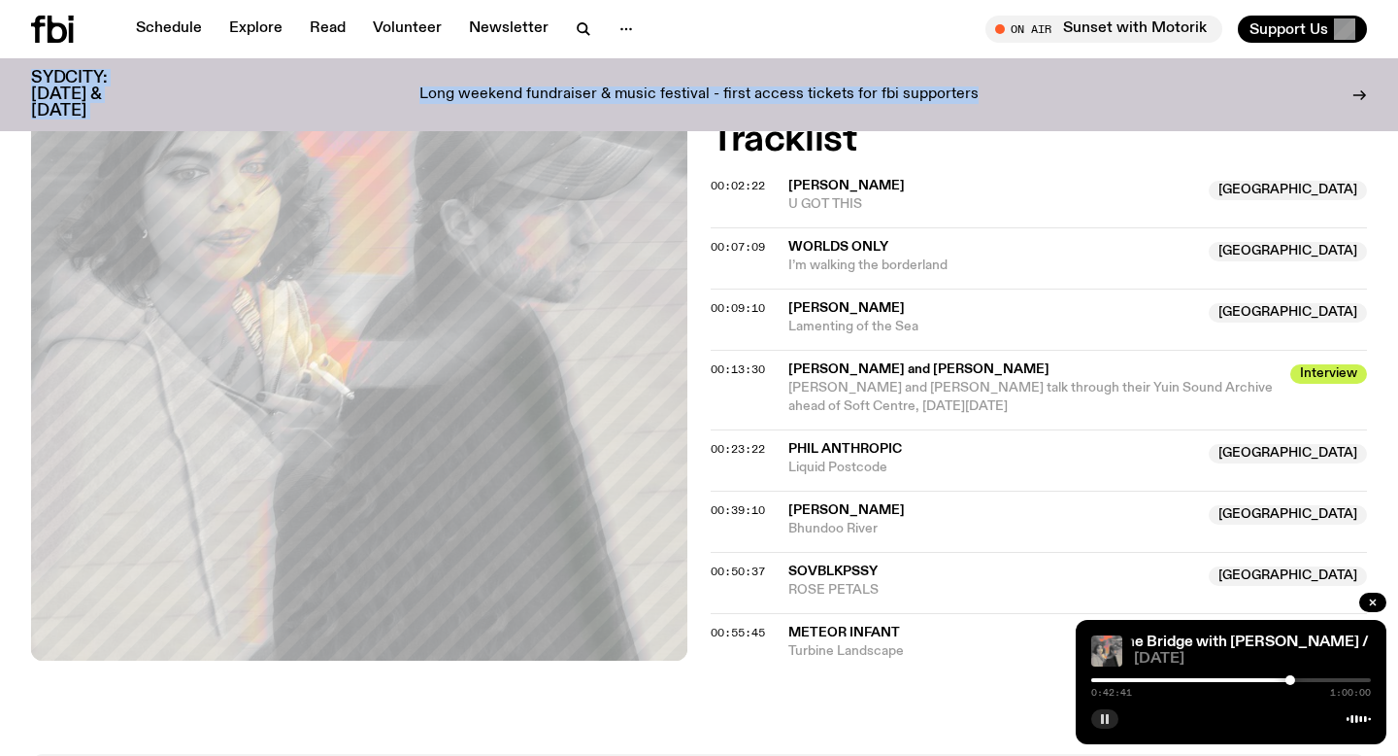
click at [1112, 717] on button "button" at bounding box center [1105, 718] width 27 height 19
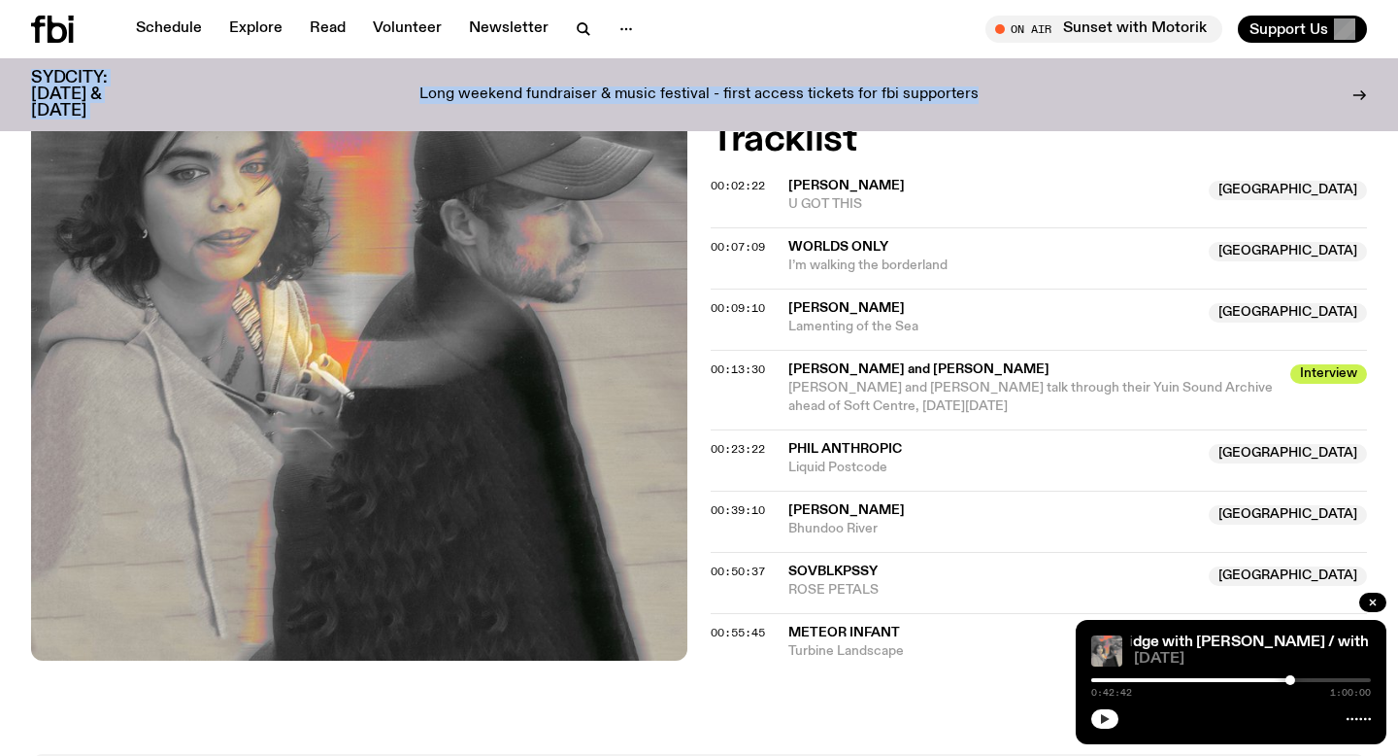
click at [1102, 721] on icon "button" at bounding box center [1105, 719] width 9 height 10
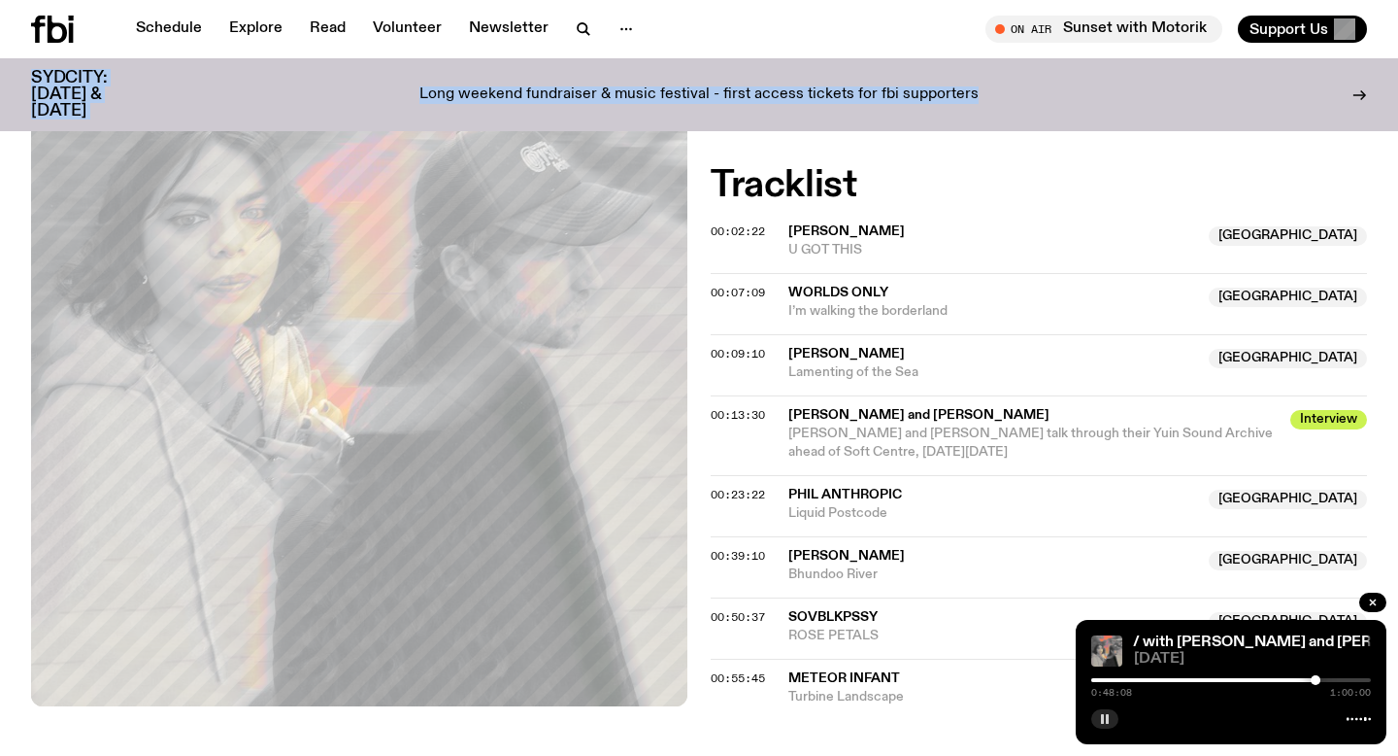
scroll to position [1010, 0]
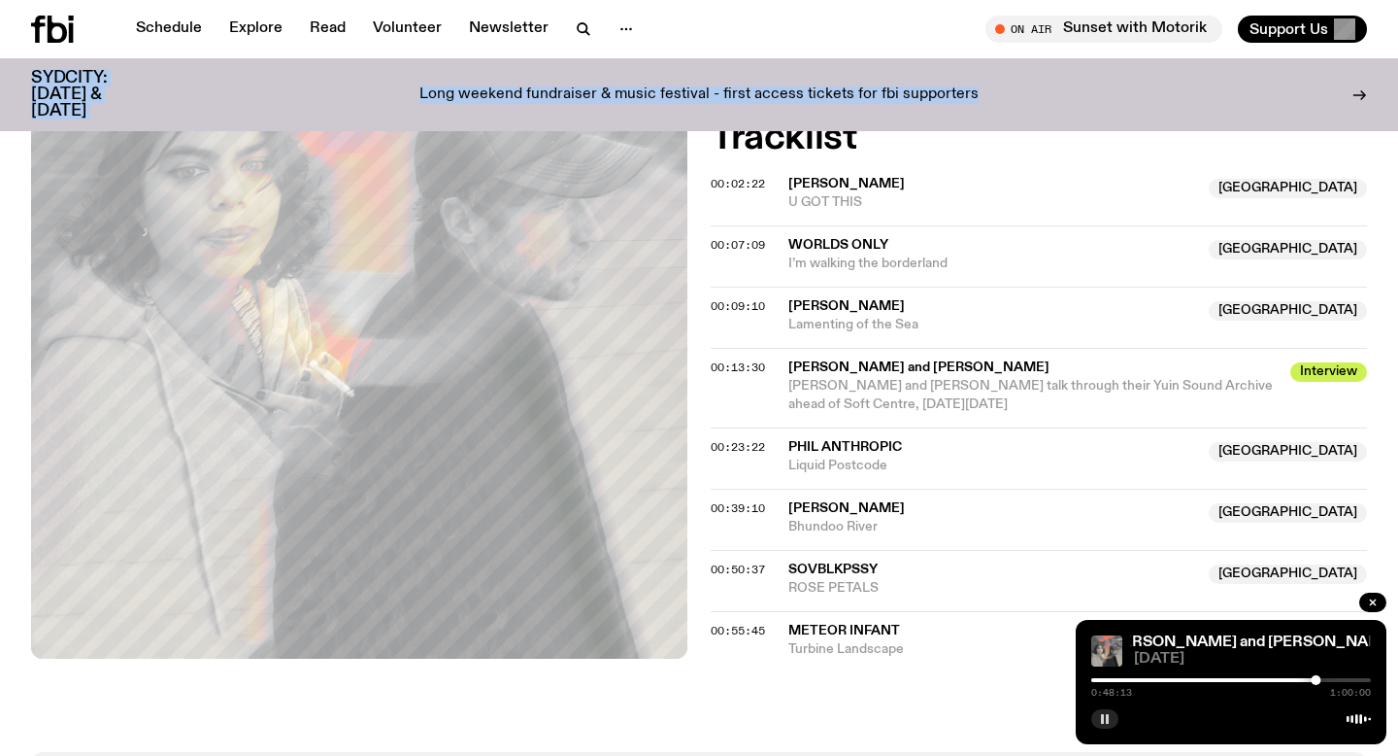
click at [1103, 718] on rect "button" at bounding box center [1102, 719] width 3 height 10
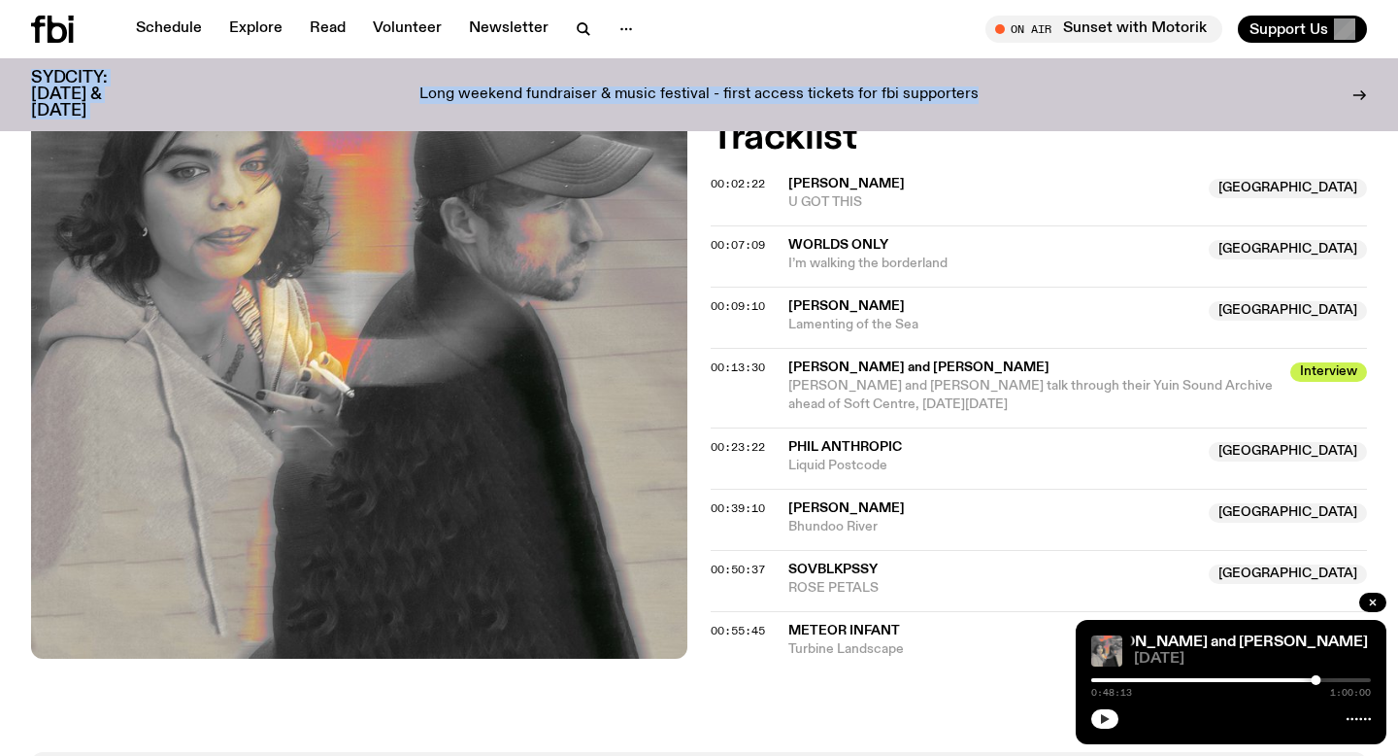
click at [1112, 728] on div "The Bridge with [PERSON_NAME] / with [PERSON_NAME] and [PERSON_NAME] The Bridge…" at bounding box center [1231, 682] width 311 height 124
click at [1106, 723] on button "button" at bounding box center [1105, 718] width 27 height 19
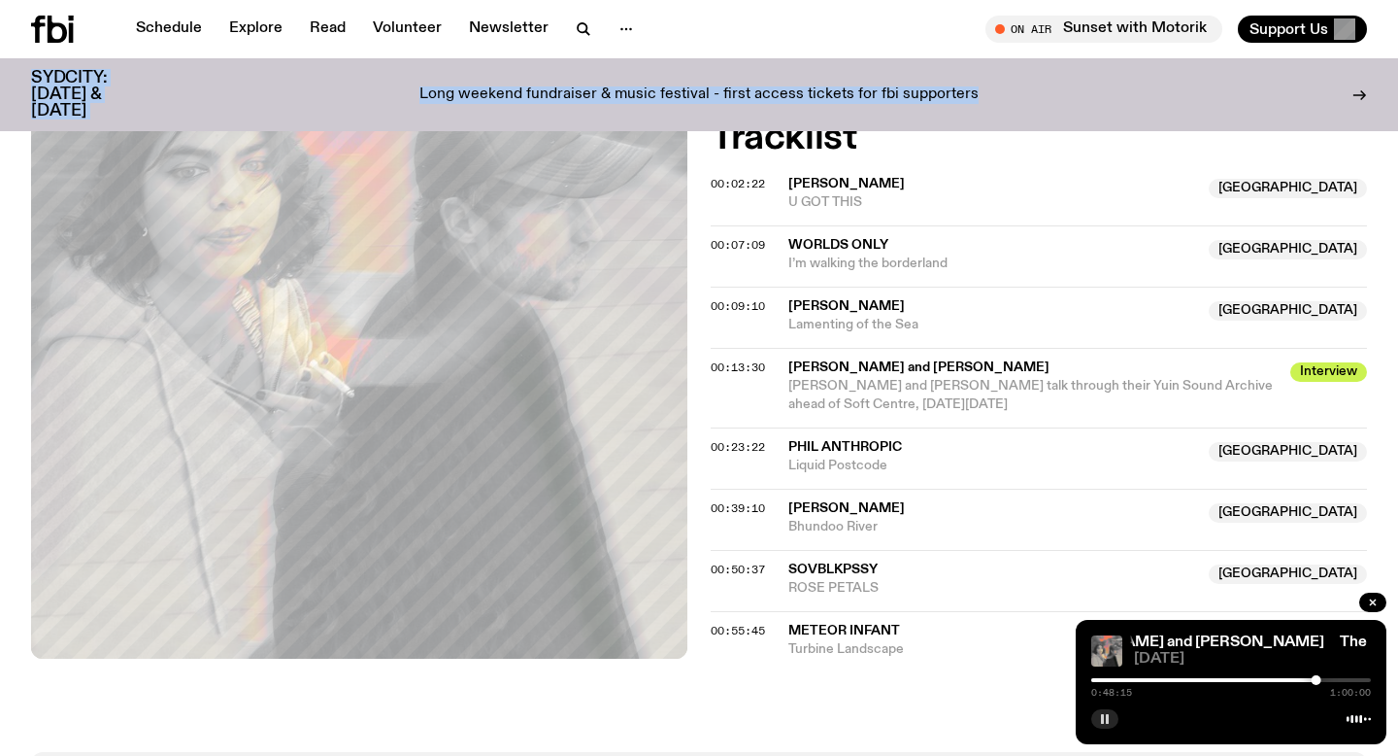
click at [1106, 723] on button "button" at bounding box center [1105, 718] width 27 height 19
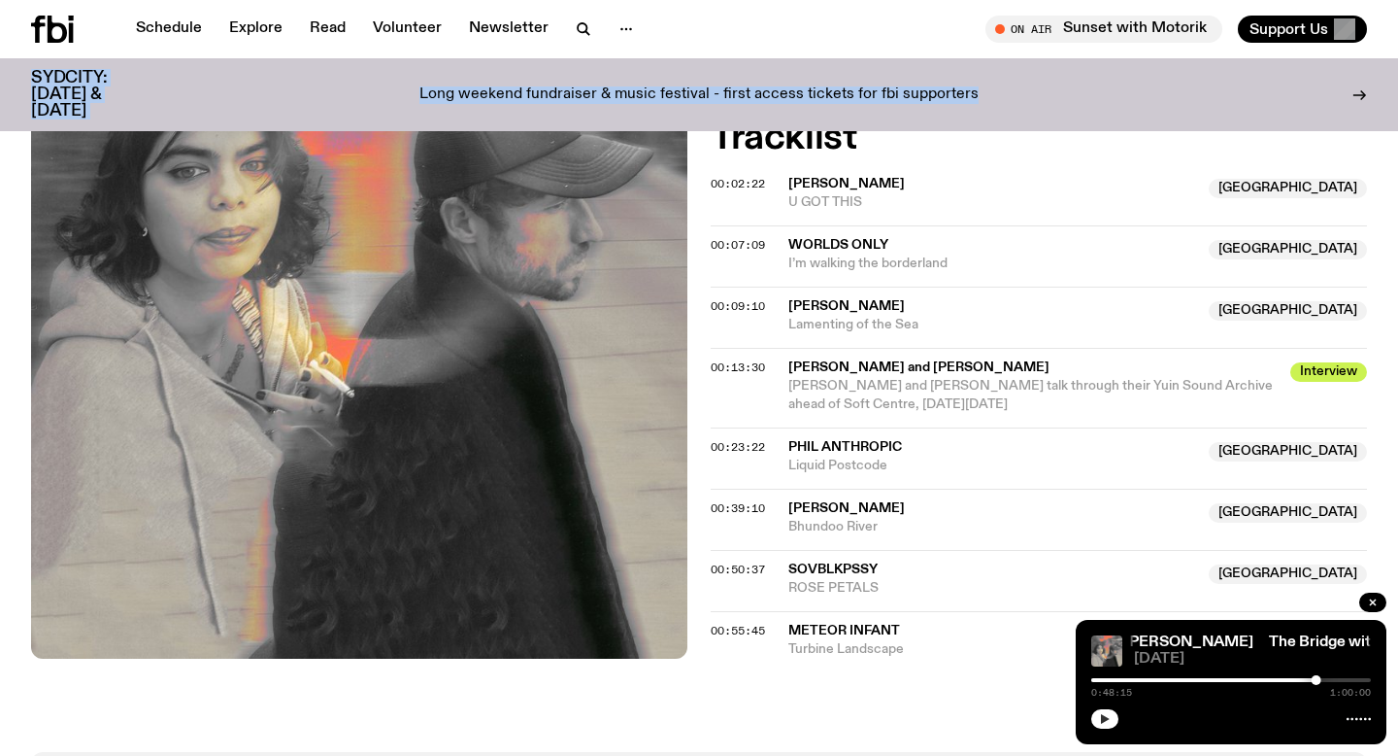
click at [1104, 720] on icon "button" at bounding box center [1105, 719] width 9 height 10
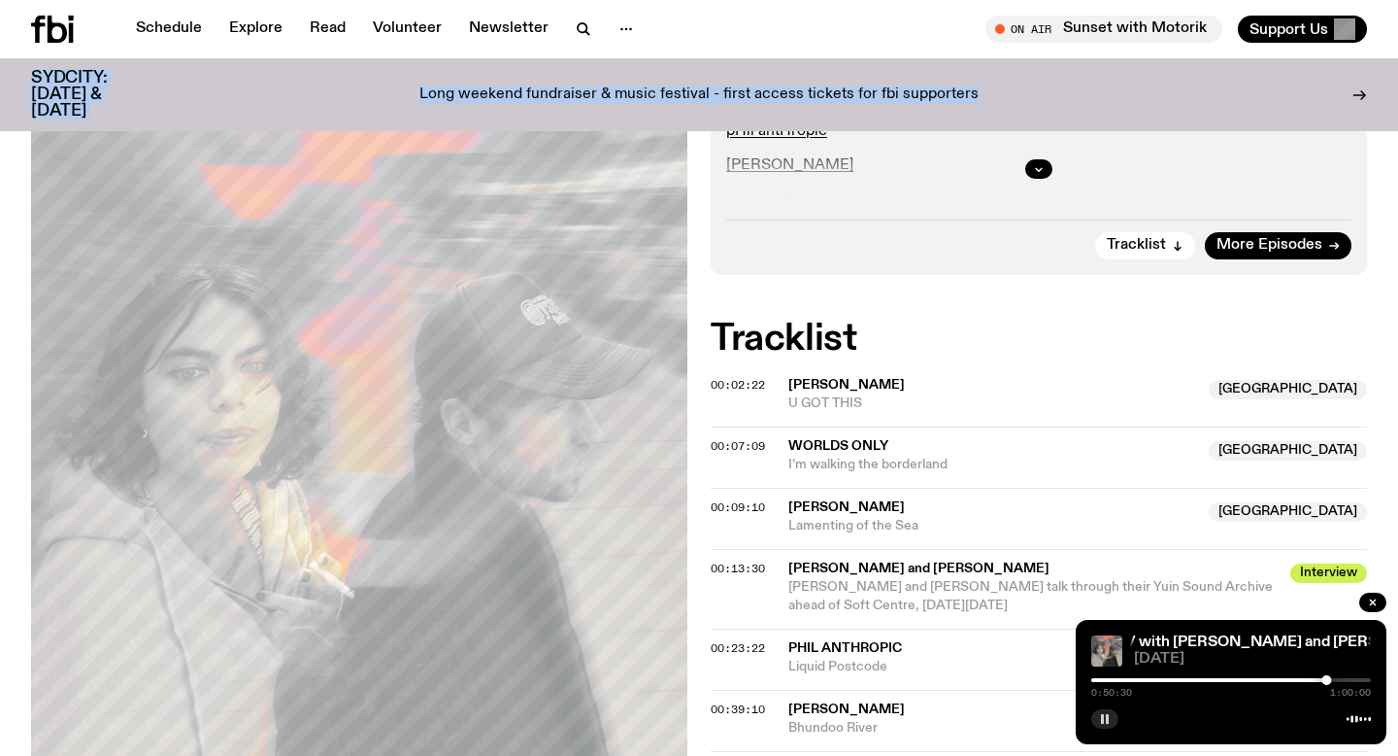
scroll to position [856, 0]
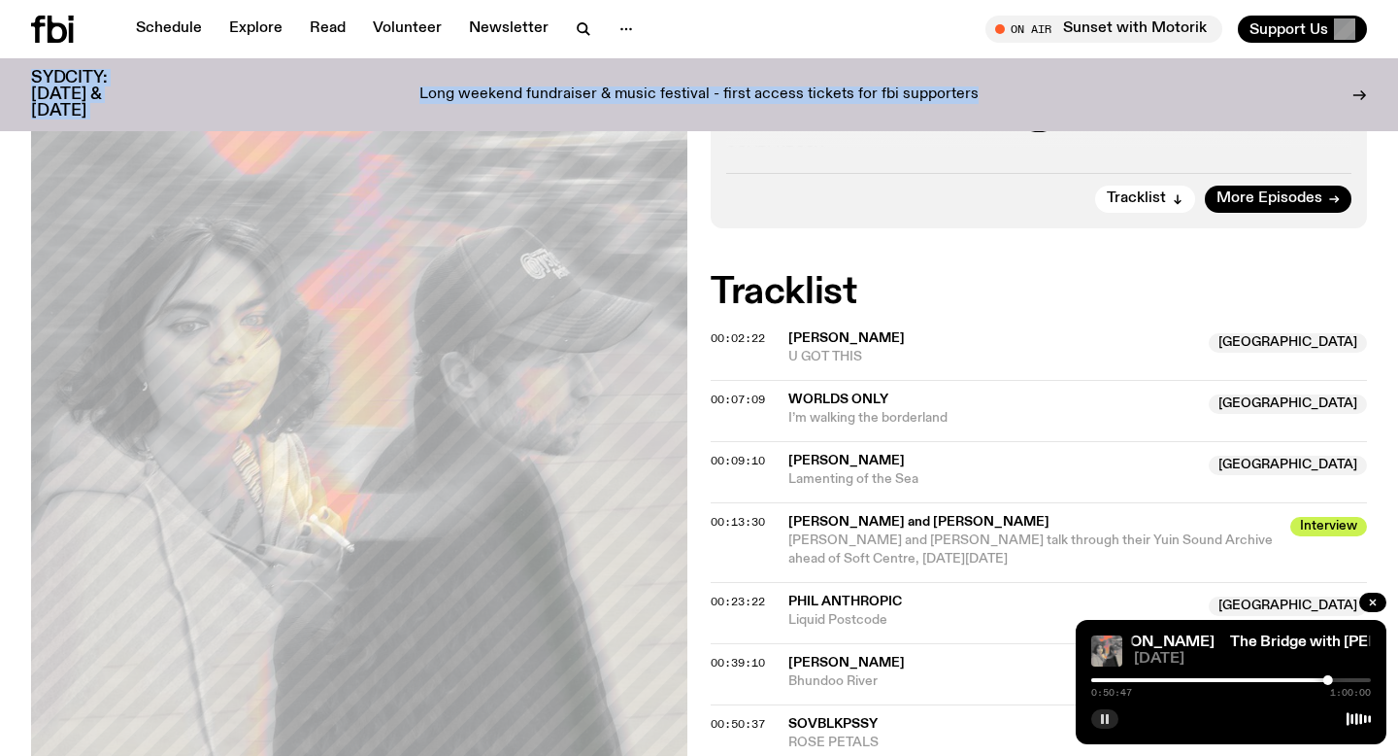
click at [1338, 679] on div at bounding box center [1232, 680] width 280 height 4
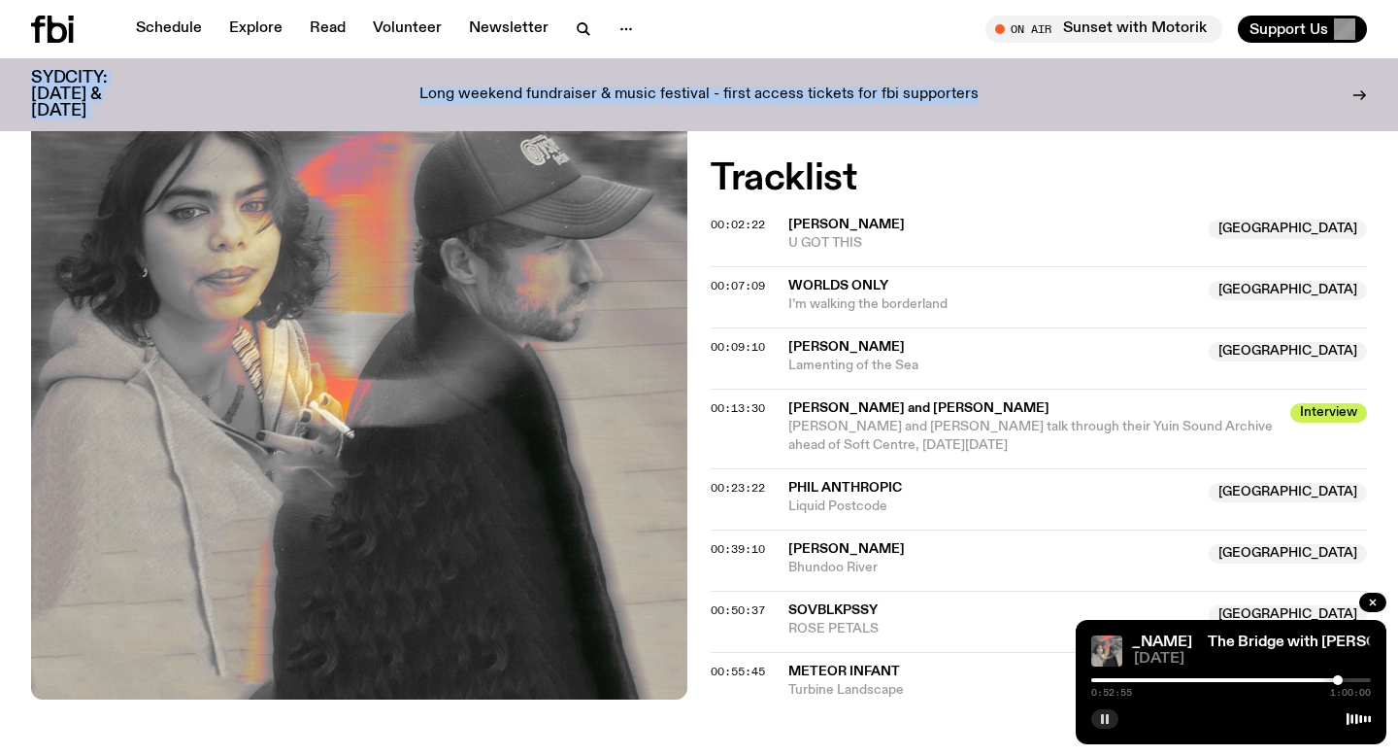
scroll to position [970, 0]
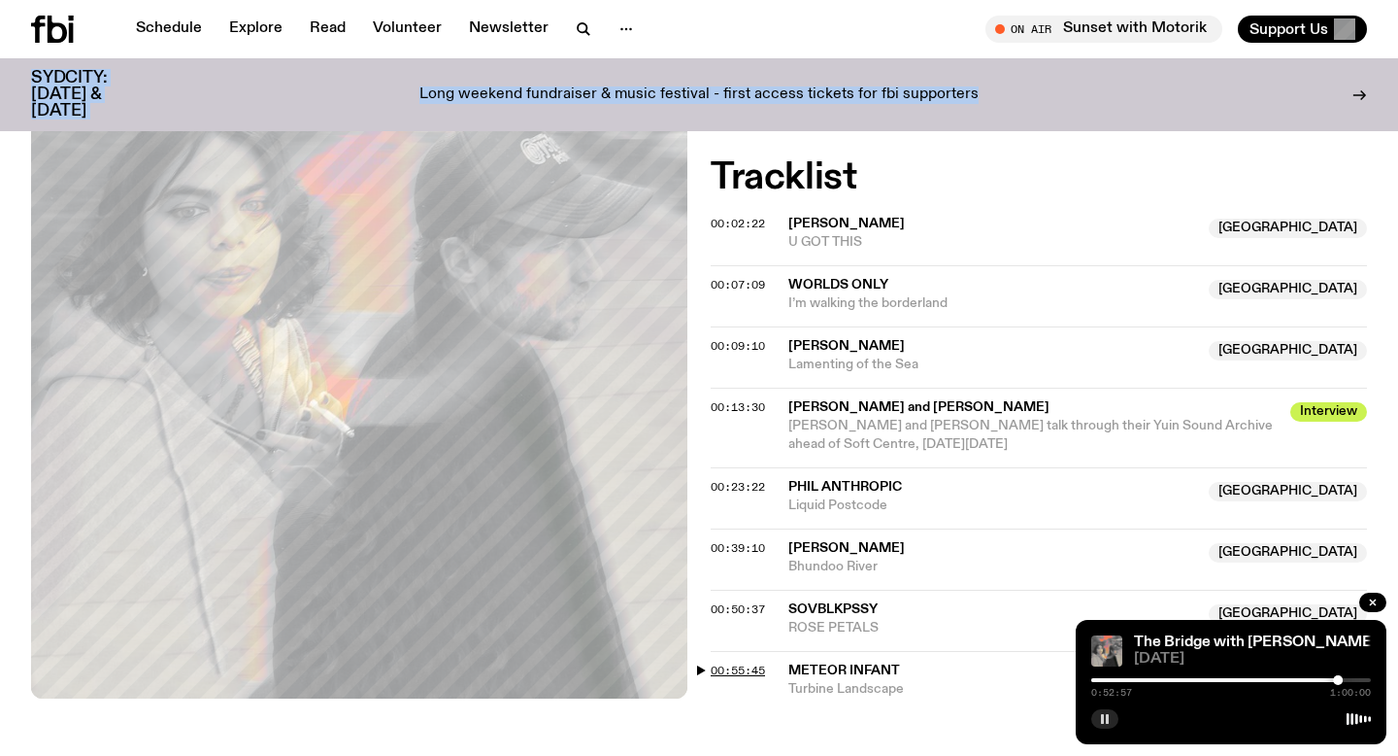
click at [717, 662] on span "00:55:45" at bounding box center [738, 670] width 54 height 16
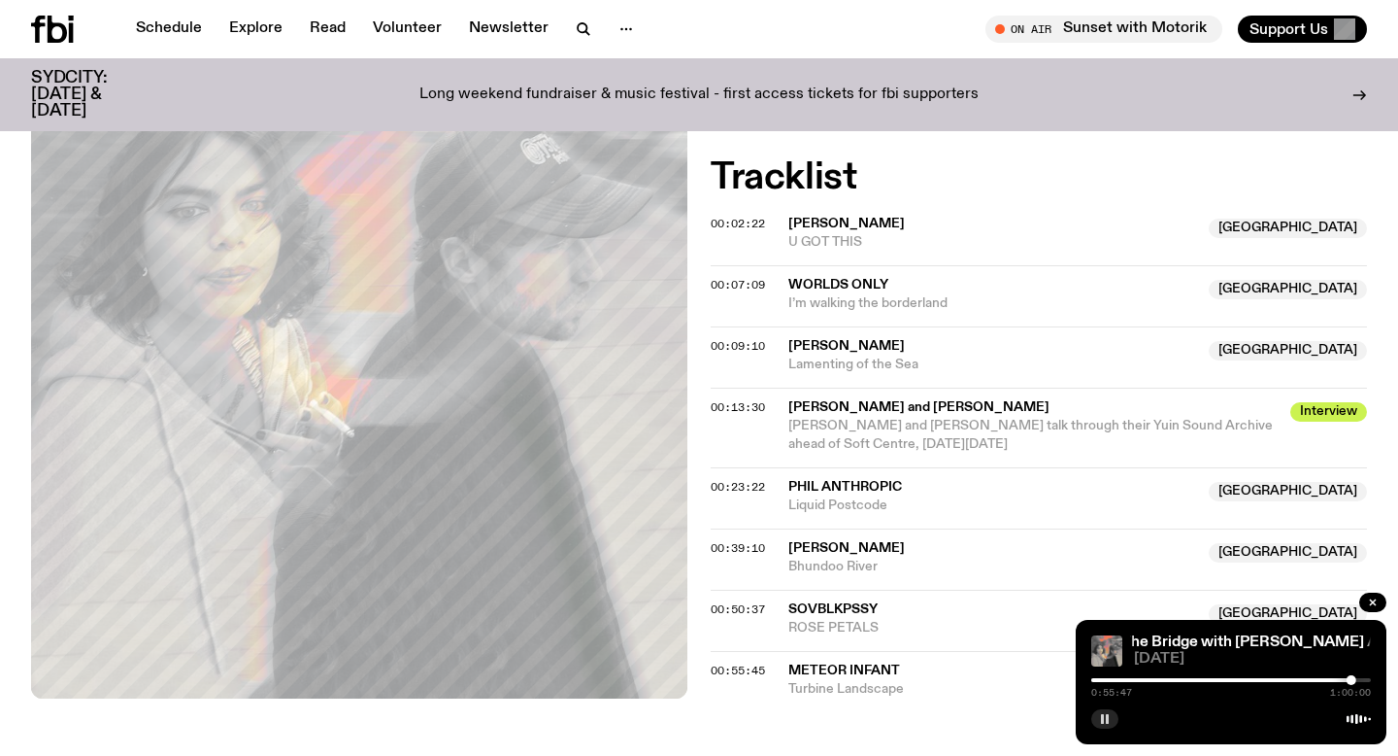
click at [838, 663] on span "Meteor Infant" at bounding box center [845, 670] width 112 height 14
click at [1371, 601] on icon "button" at bounding box center [1373, 602] width 6 height 6
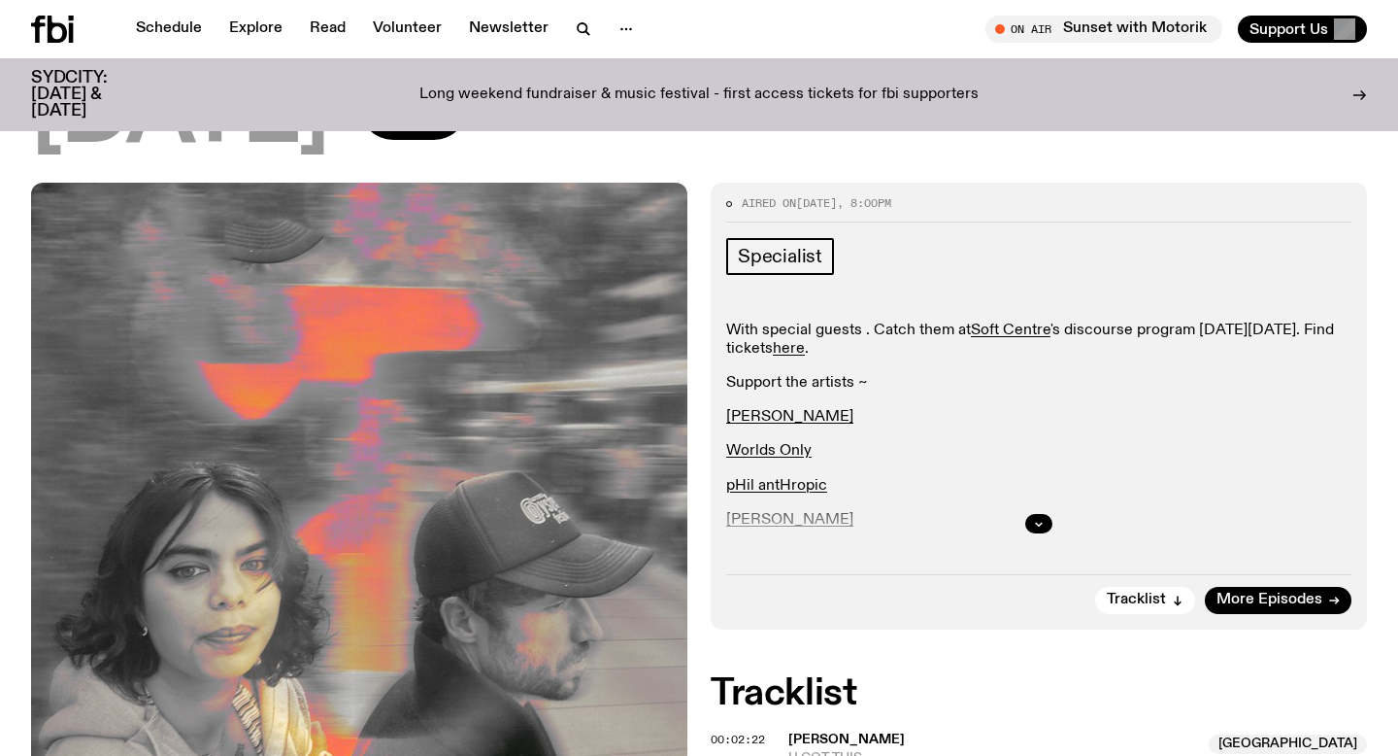
scroll to position [454, 0]
click at [1042, 515] on button "button" at bounding box center [1039, 524] width 27 height 19
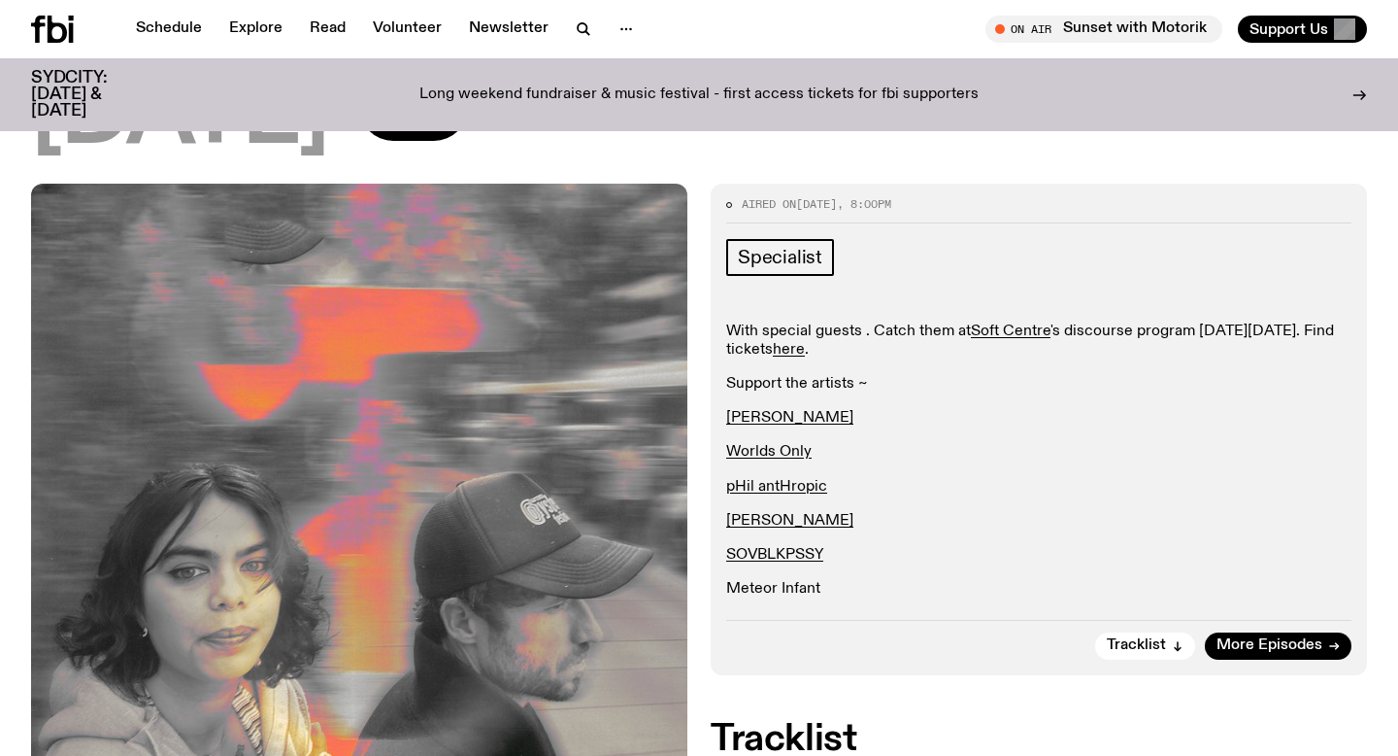
click at [796, 581] on link "Meteor Infant" at bounding box center [773, 589] width 94 height 16
click at [789, 513] on link "[PERSON_NAME]" at bounding box center [789, 521] width 127 height 16
click at [782, 479] on link "pHil antHropic" at bounding box center [776, 487] width 101 height 16
click at [776, 444] on link "Worlds Only" at bounding box center [768, 452] width 85 height 16
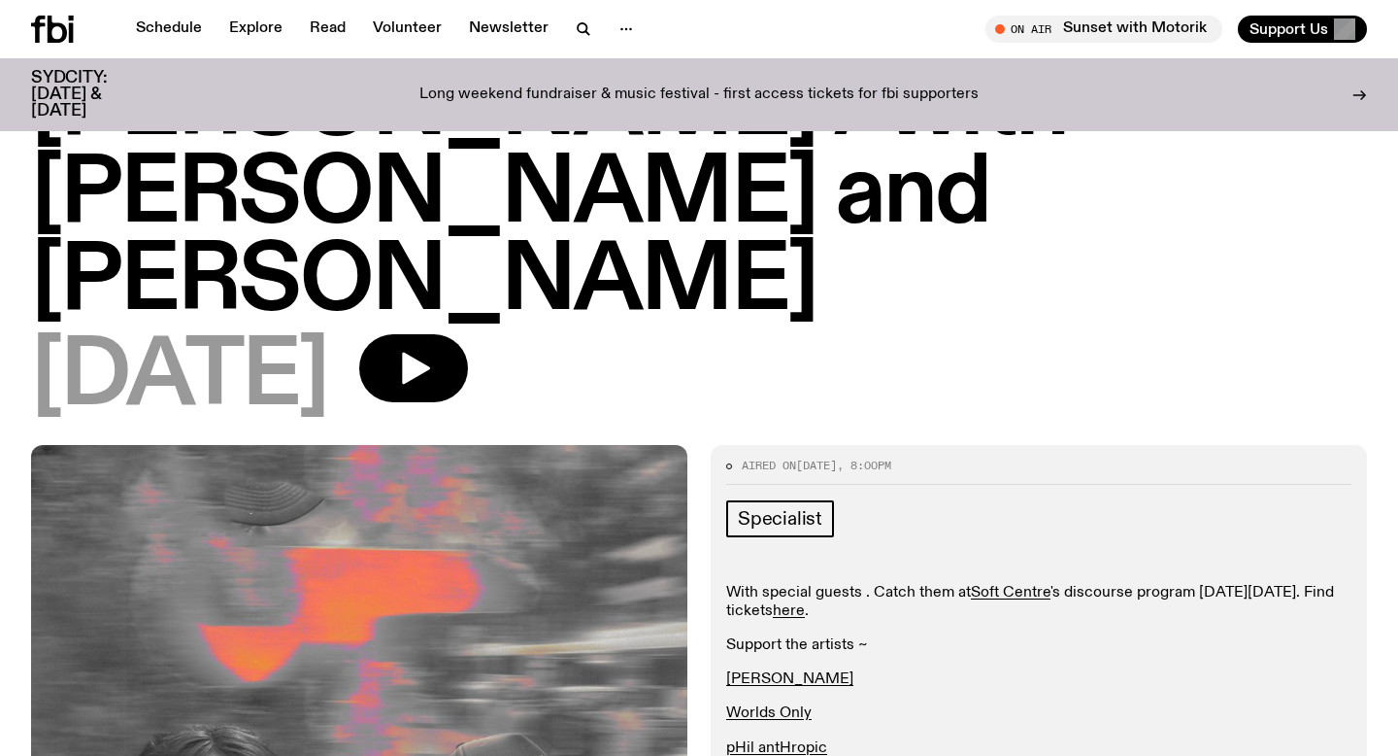
scroll to position [0, 0]
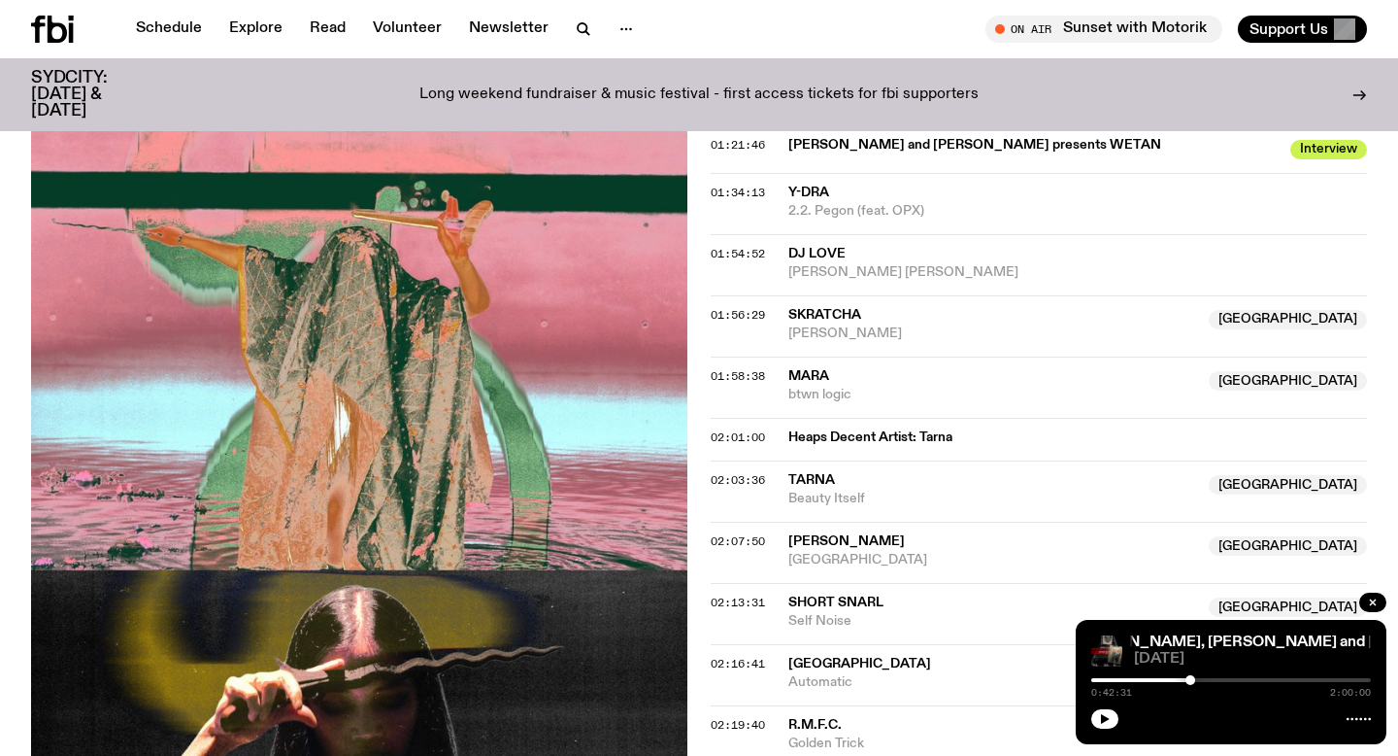
scroll to position [1613, 0]
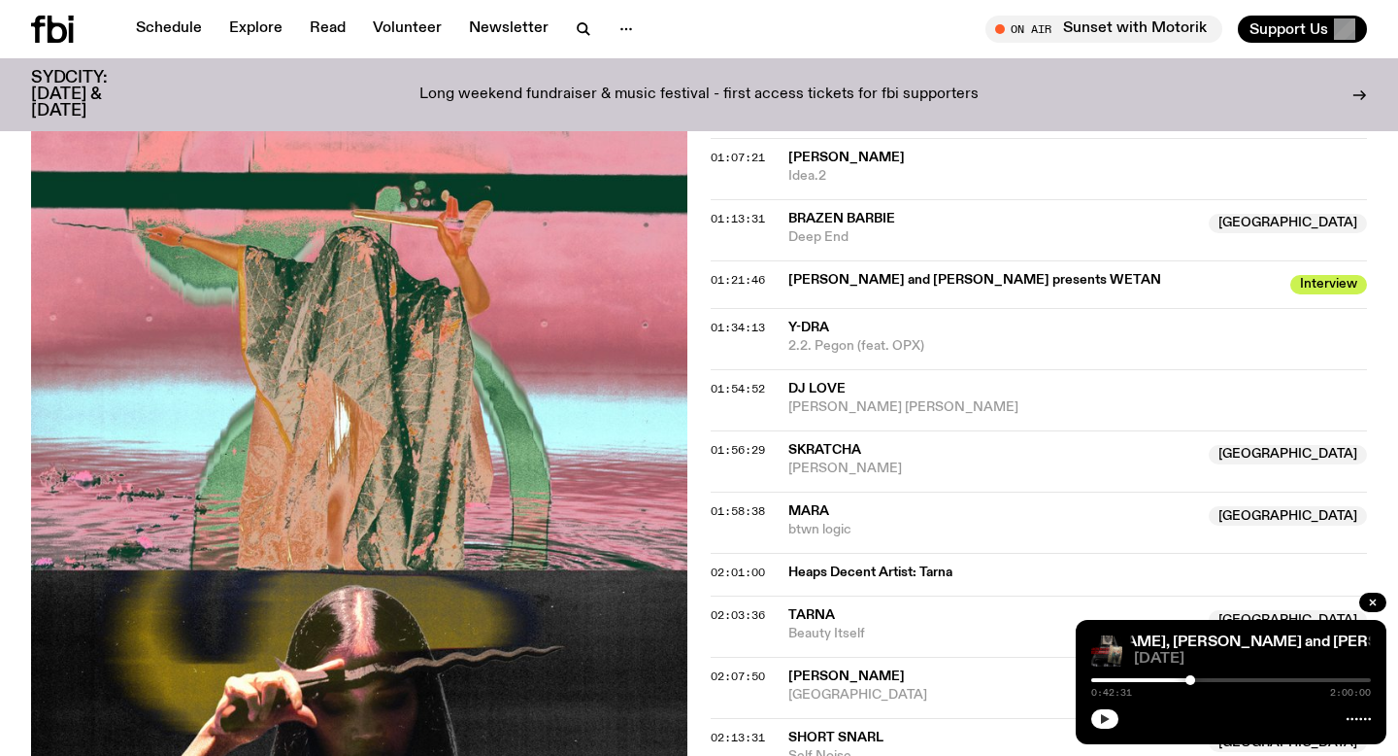
click at [1095, 715] on button "button" at bounding box center [1105, 718] width 27 height 19
click at [1105, 718] on icon "button" at bounding box center [1105, 719] width 12 height 12
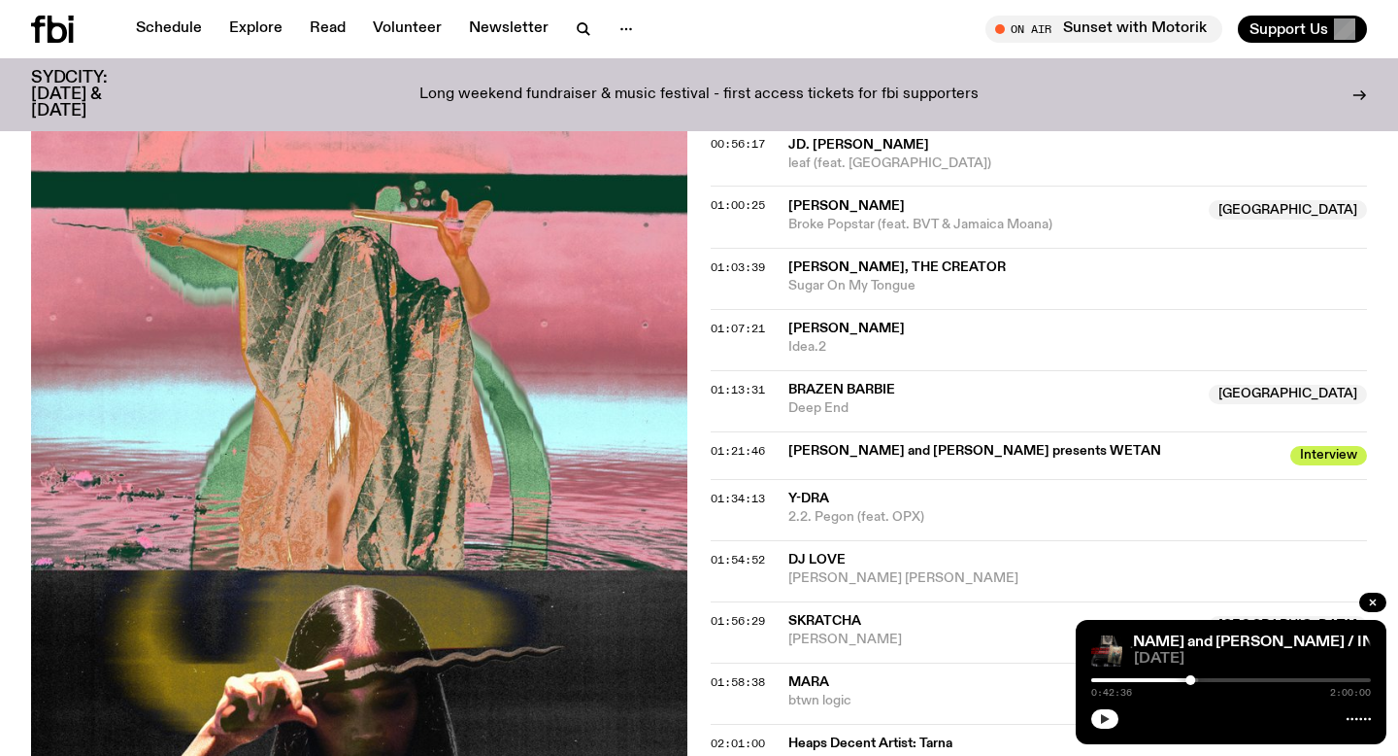
scroll to position [1426, 0]
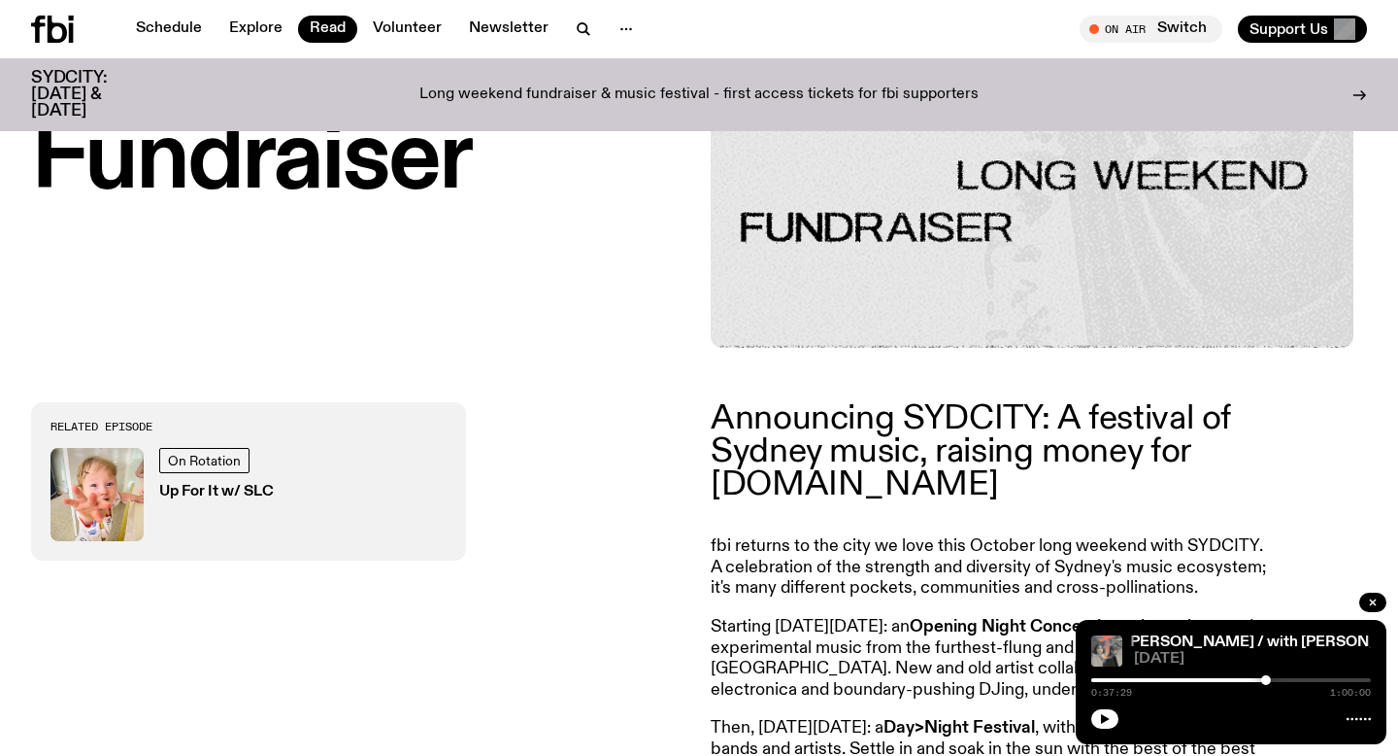
scroll to position [709, 0]
